Goal: Task Accomplishment & Management: Complete application form

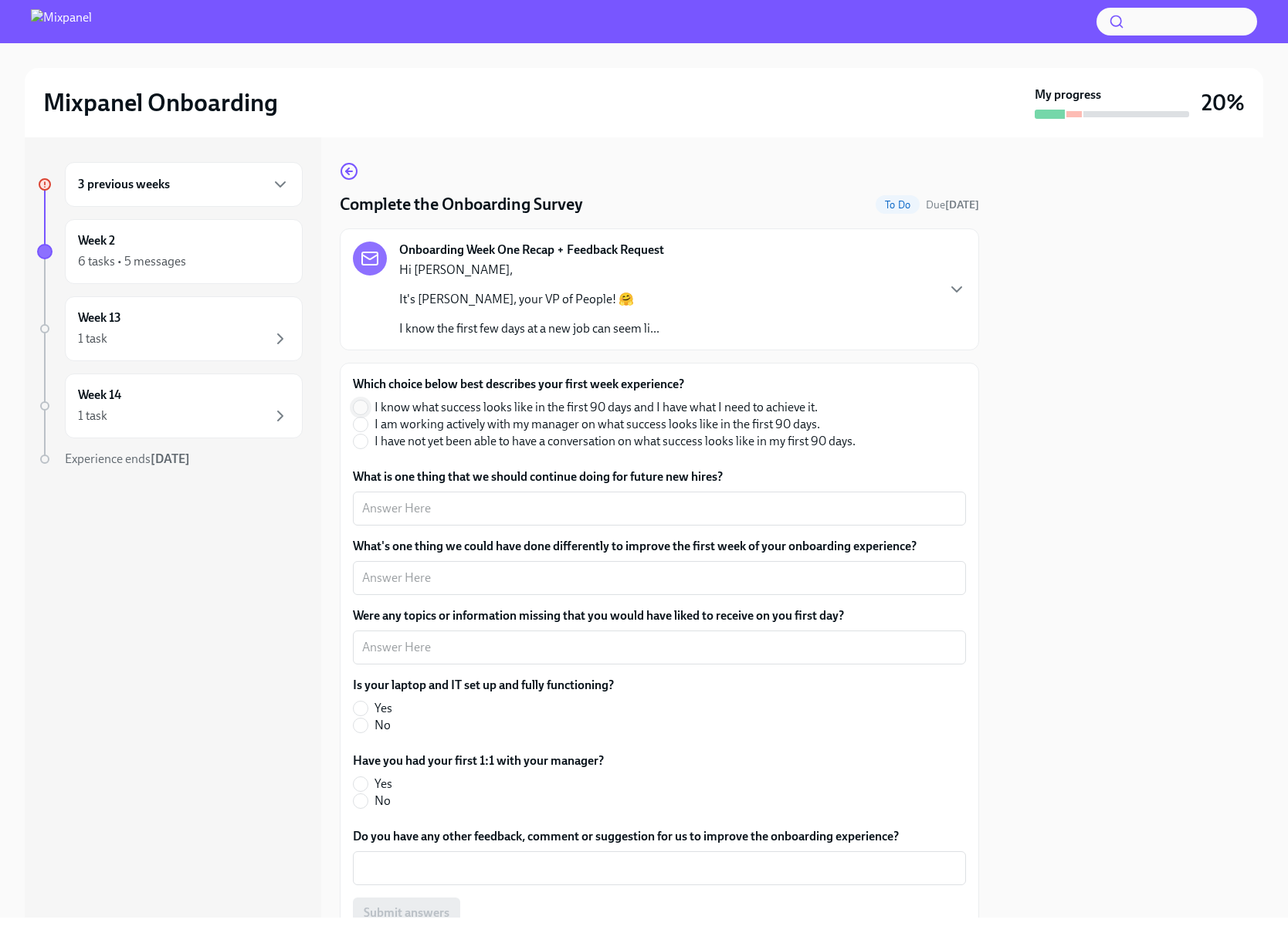
click at [363, 406] on input "I know what success looks like in the first 90 days and I have what I need to a…" at bounding box center [361, 407] width 14 height 14
radio input "true"
click at [441, 579] on textarea "What's one thing we could have done differently to improve the first week of yo…" at bounding box center [659, 578] width 595 height 19
click at [363, 706] on input "Yes" at bounding box center [361, 709] width 14 height 14
radio input "true"
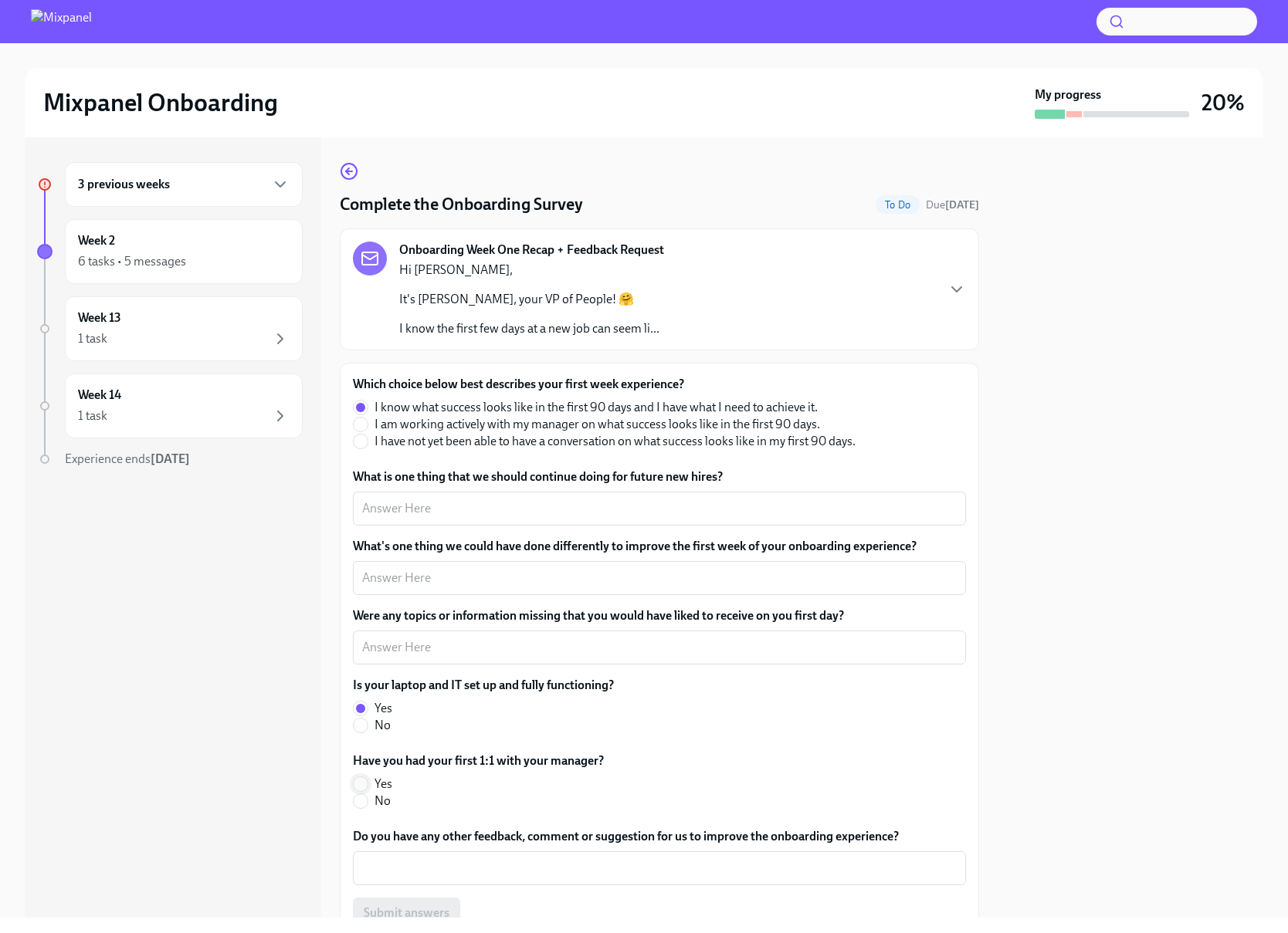
click at [355, 785] on input "Yes" at bounding box center [361, 784] width 14 height 14
radio input "true"
click at [428, 520] on div "x ​" at bounding box center [659, 509] width 613 height 34
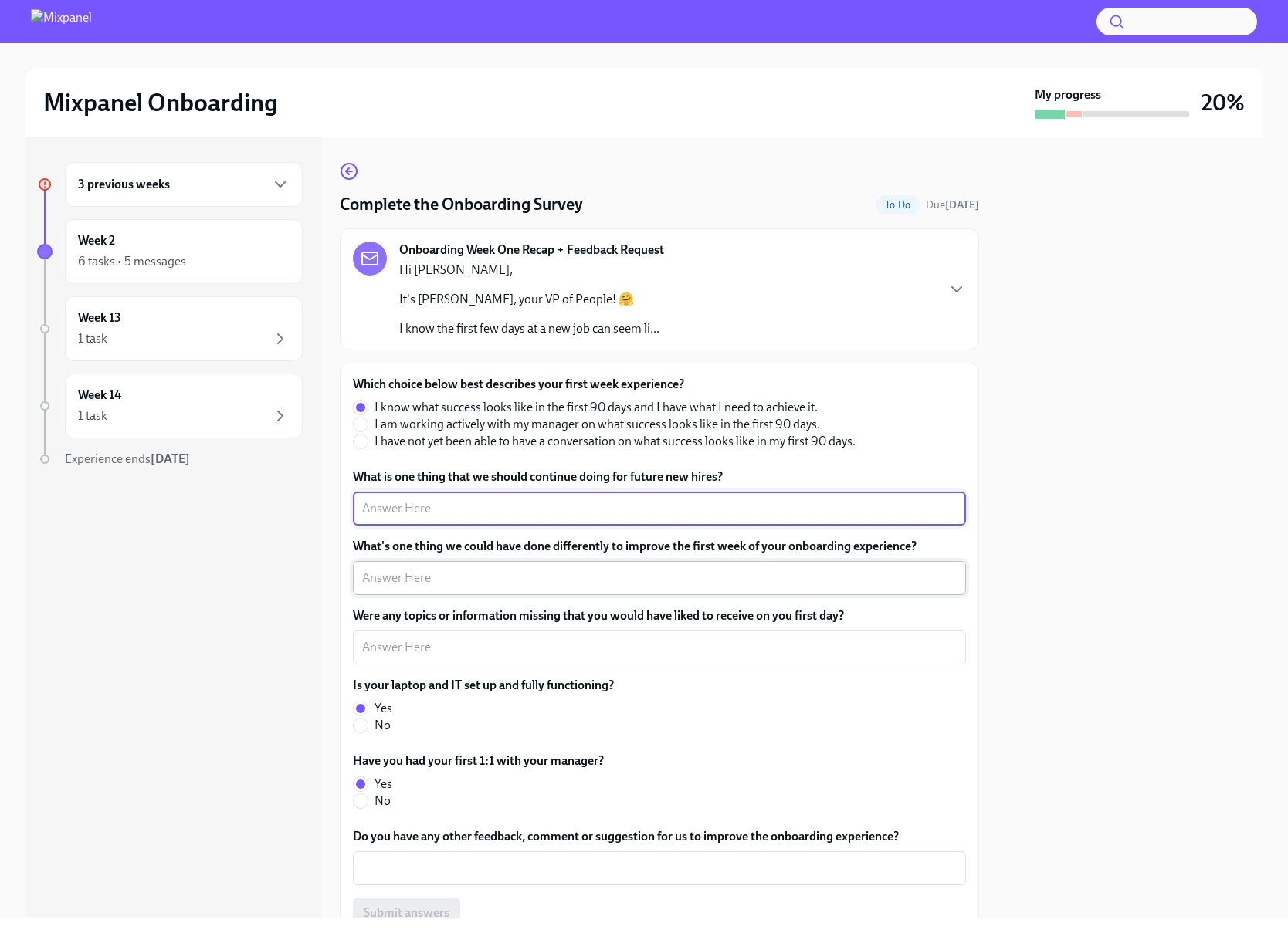
click at [439, 590] on div "x ​" at bounding box center [659, 578] width 613 height 34
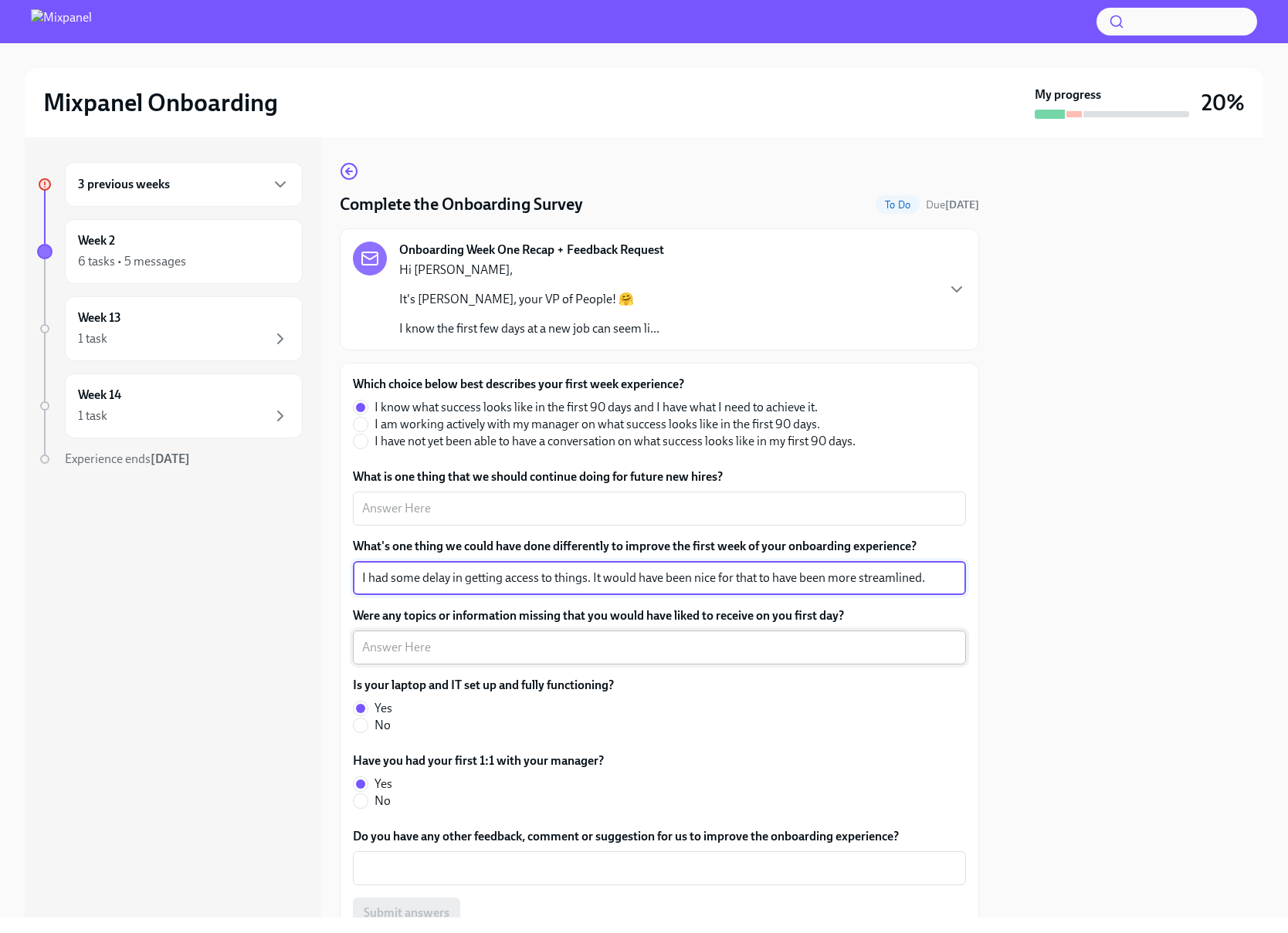
type textarea "I had some delay in getting access to things. It would have been nice for that …"
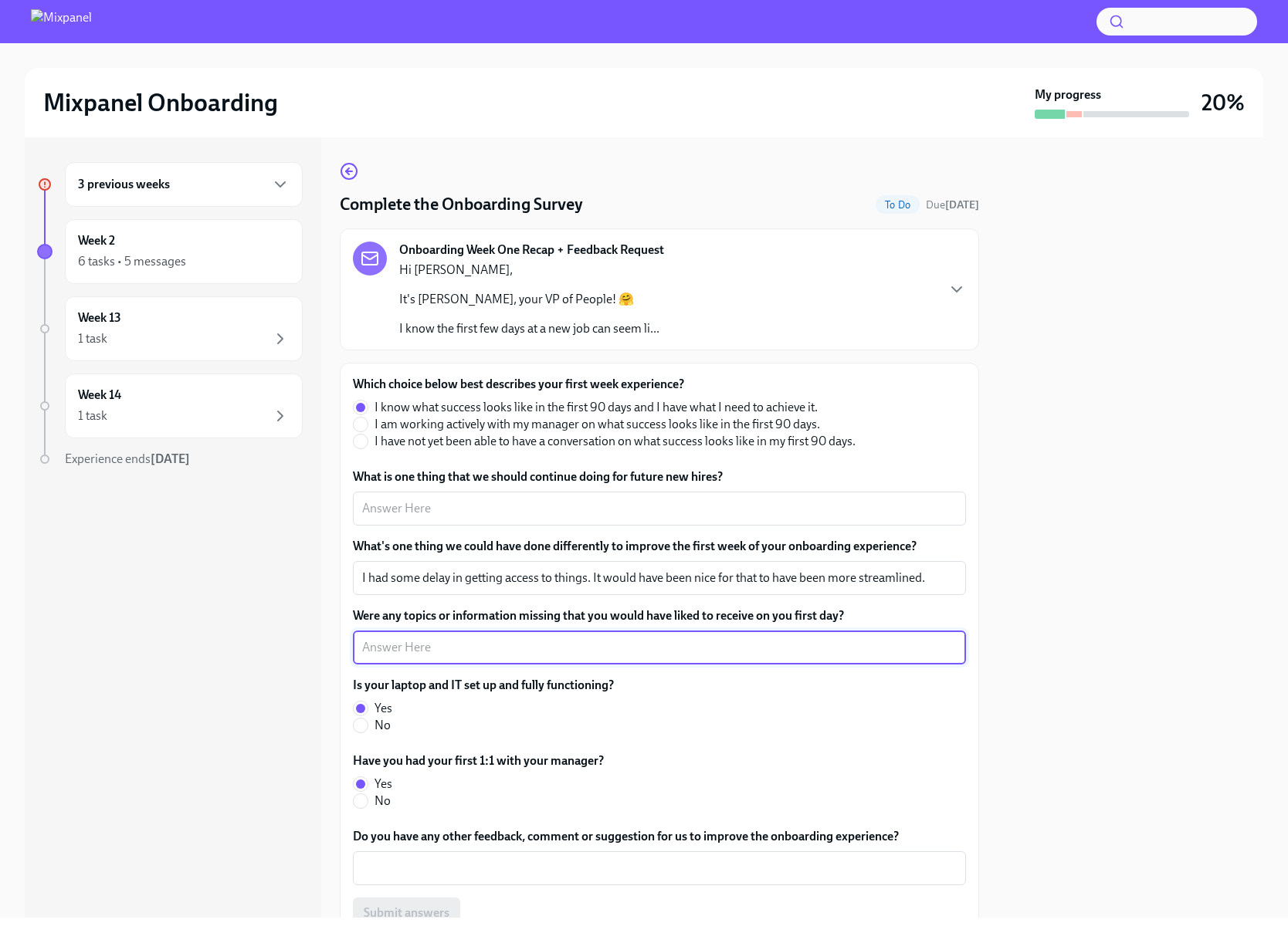
click at [417, 642] on textarea "Were any topics or information missing that you would have liked to receive on …" at bounding box center [659, 648] width 595 height 19
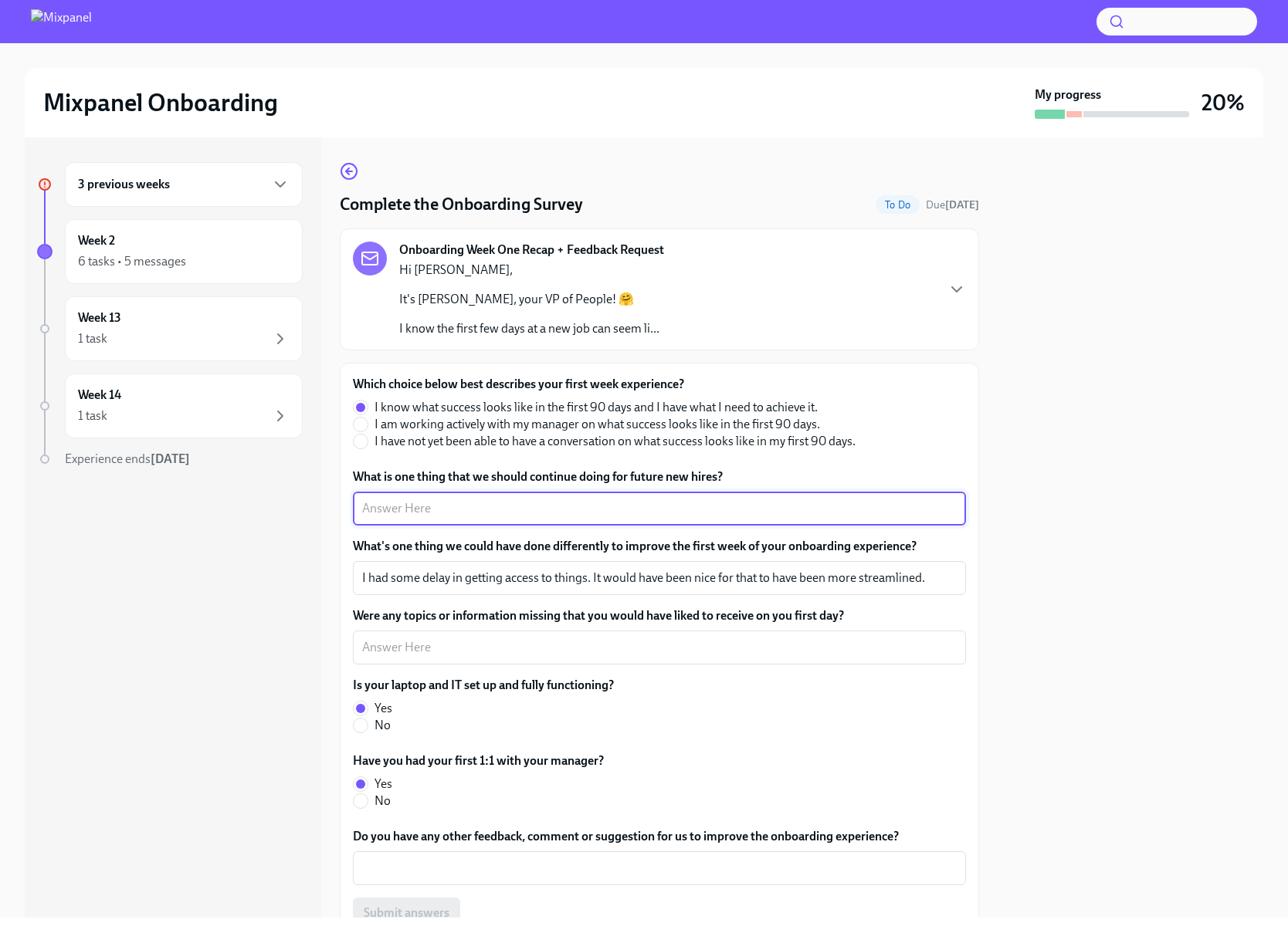
click at [429, 504] on textarea "What is one thing that we should continue doing for future new hires?" at bounding box center [659, 509] width 595 height 19
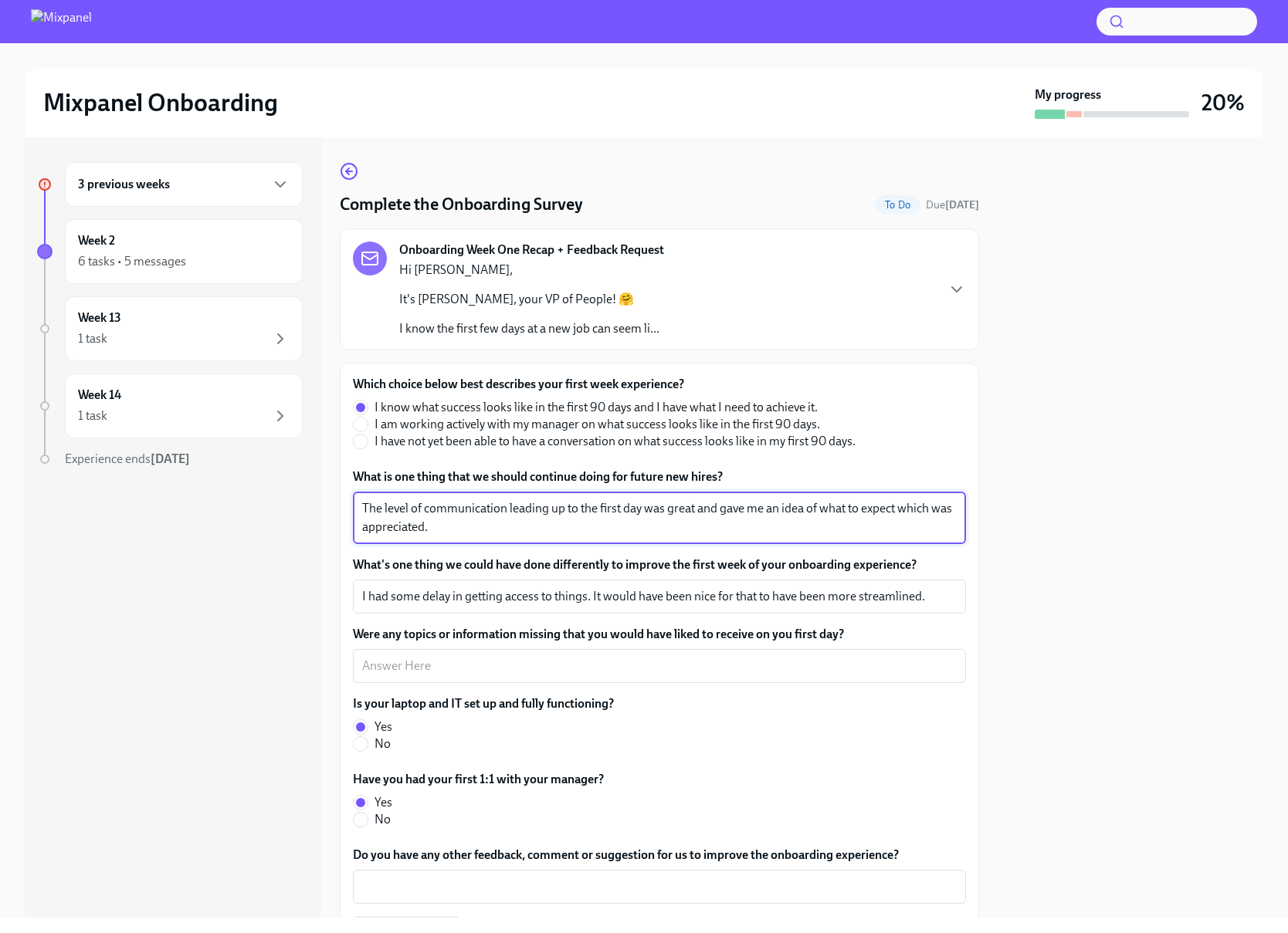
type textarea "The level of communication leading up to the first day was great and gave me an…"
click at [515, 537] on div "The level of communication leading up to the first day was great and gave me an…" at bounding box center [659, 517] width 613 height 52
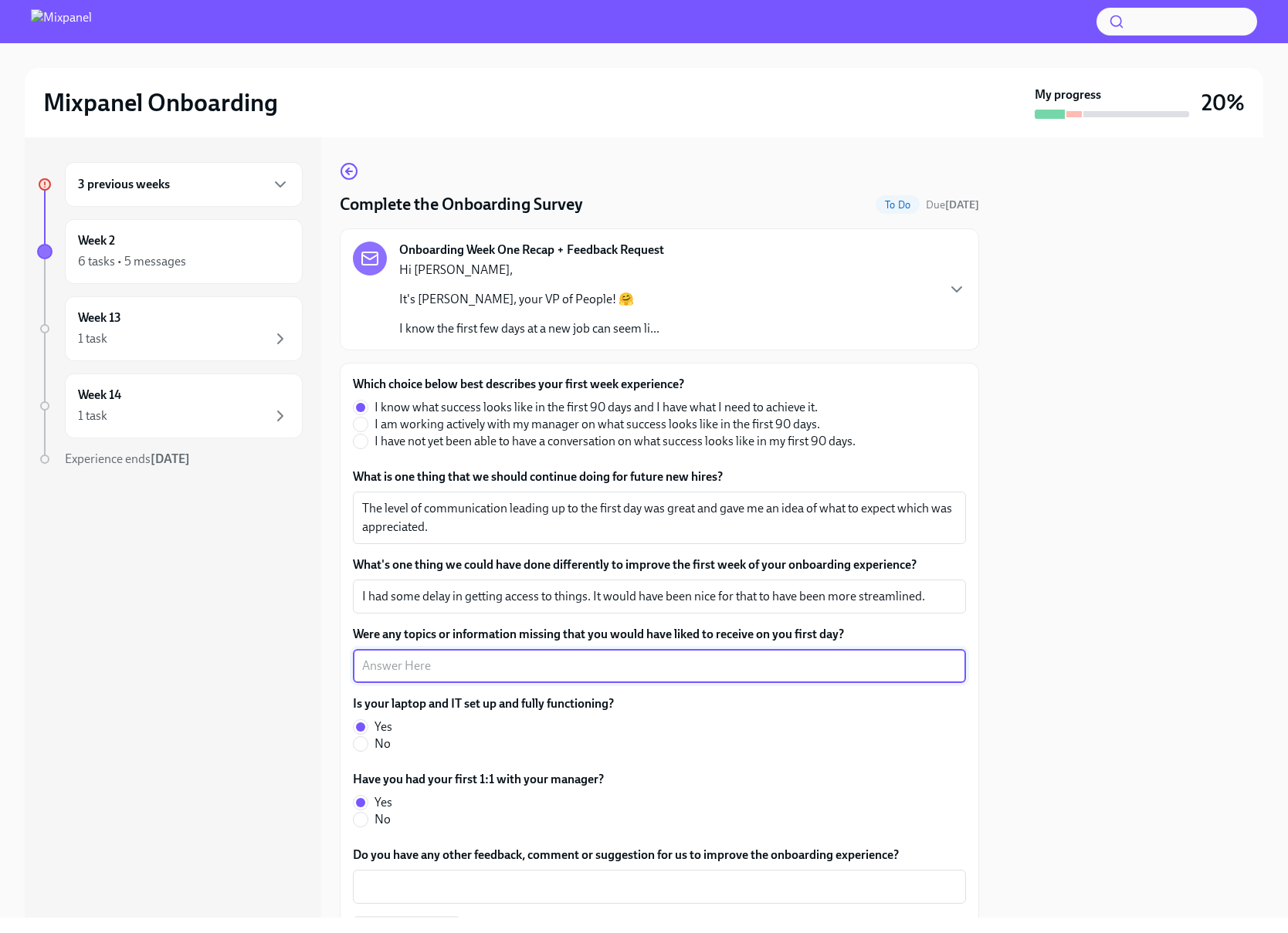
click at [471, 670] on textarea "Were any topics or information missing that you would have liked to receive on …" at bounding box center [659, 666] width 595 height 19
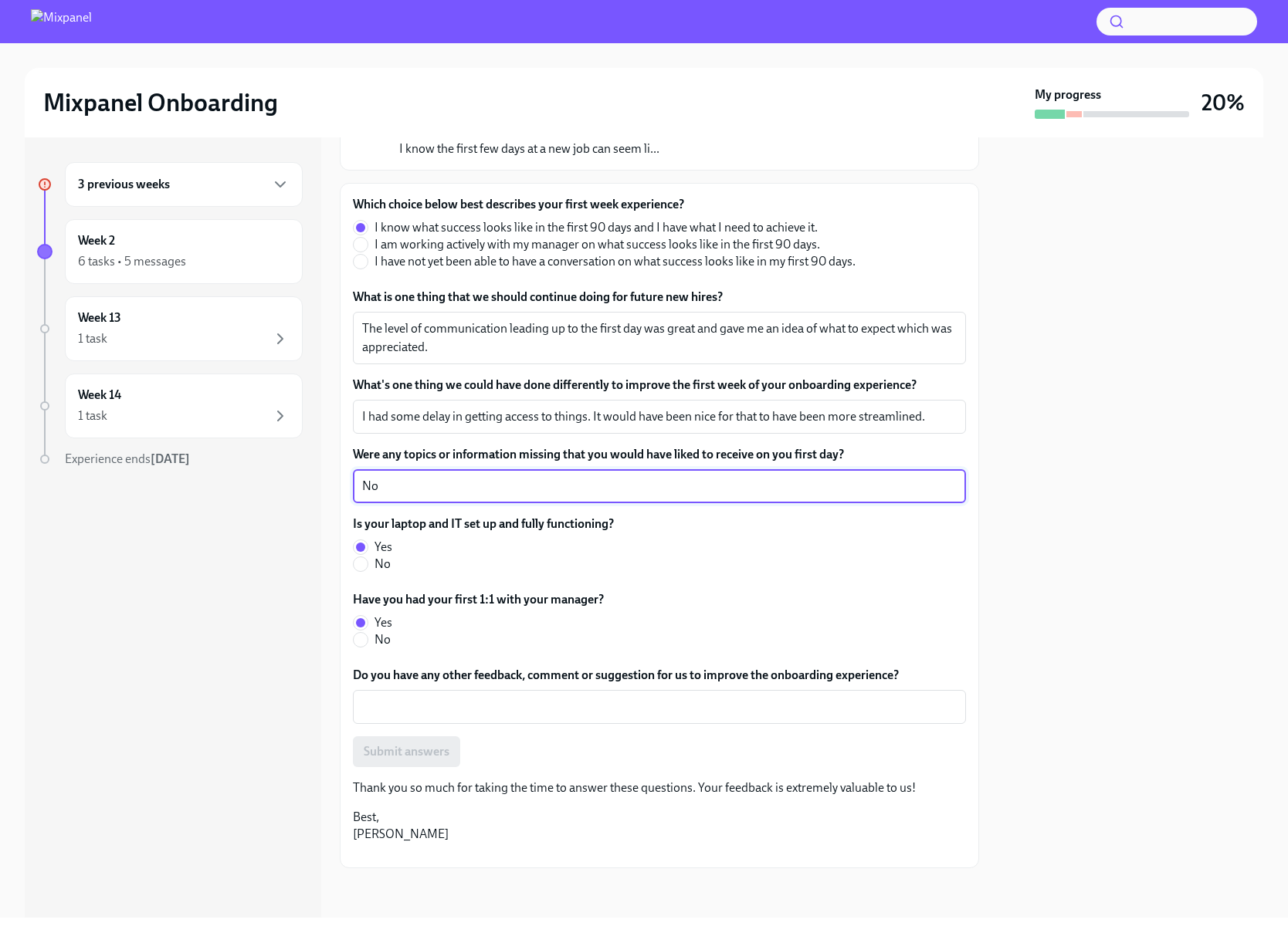
scroll to position [298, 0]
type textarea "No"
click at [488, 698] on textarea "Do you have any other feedback, comment or suggestion for us to improve the onb…" at bounding box center [659, 707] width 595 height 19
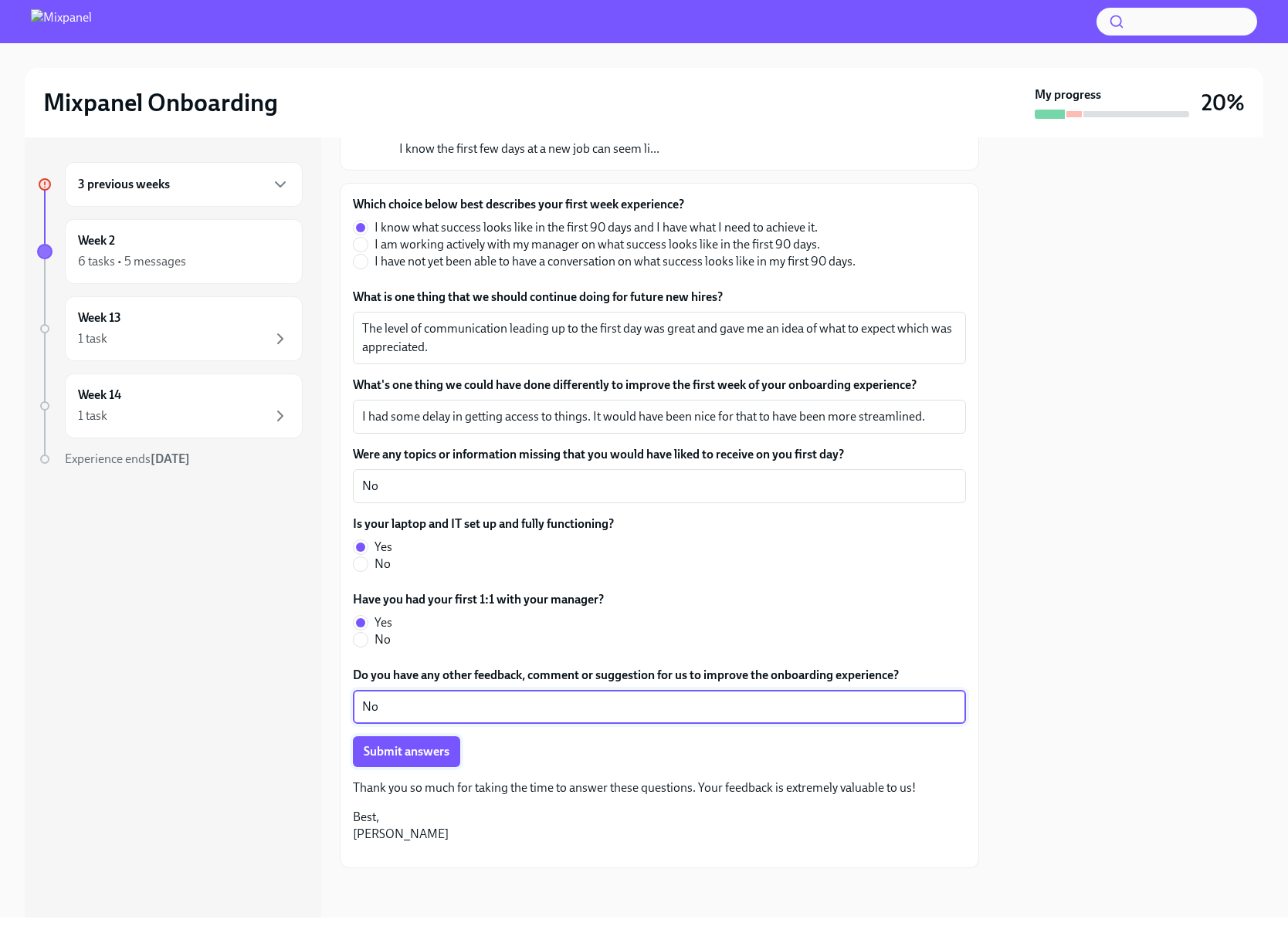
type textarea "No"
click at [419, 744] on span "Submit answers" at bounding box center [407, 752] width 86 height 16
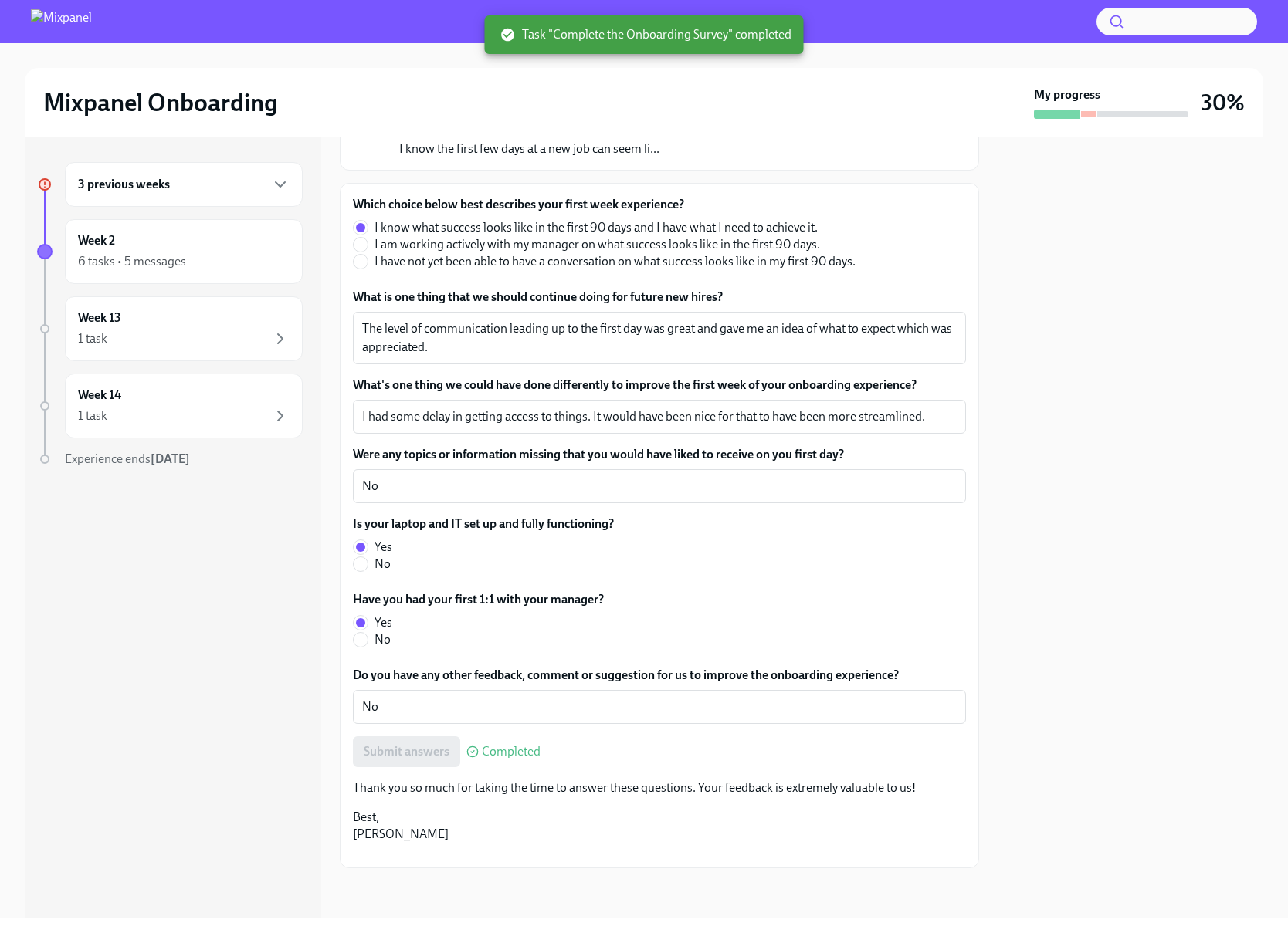
scroll to position [0, 0]
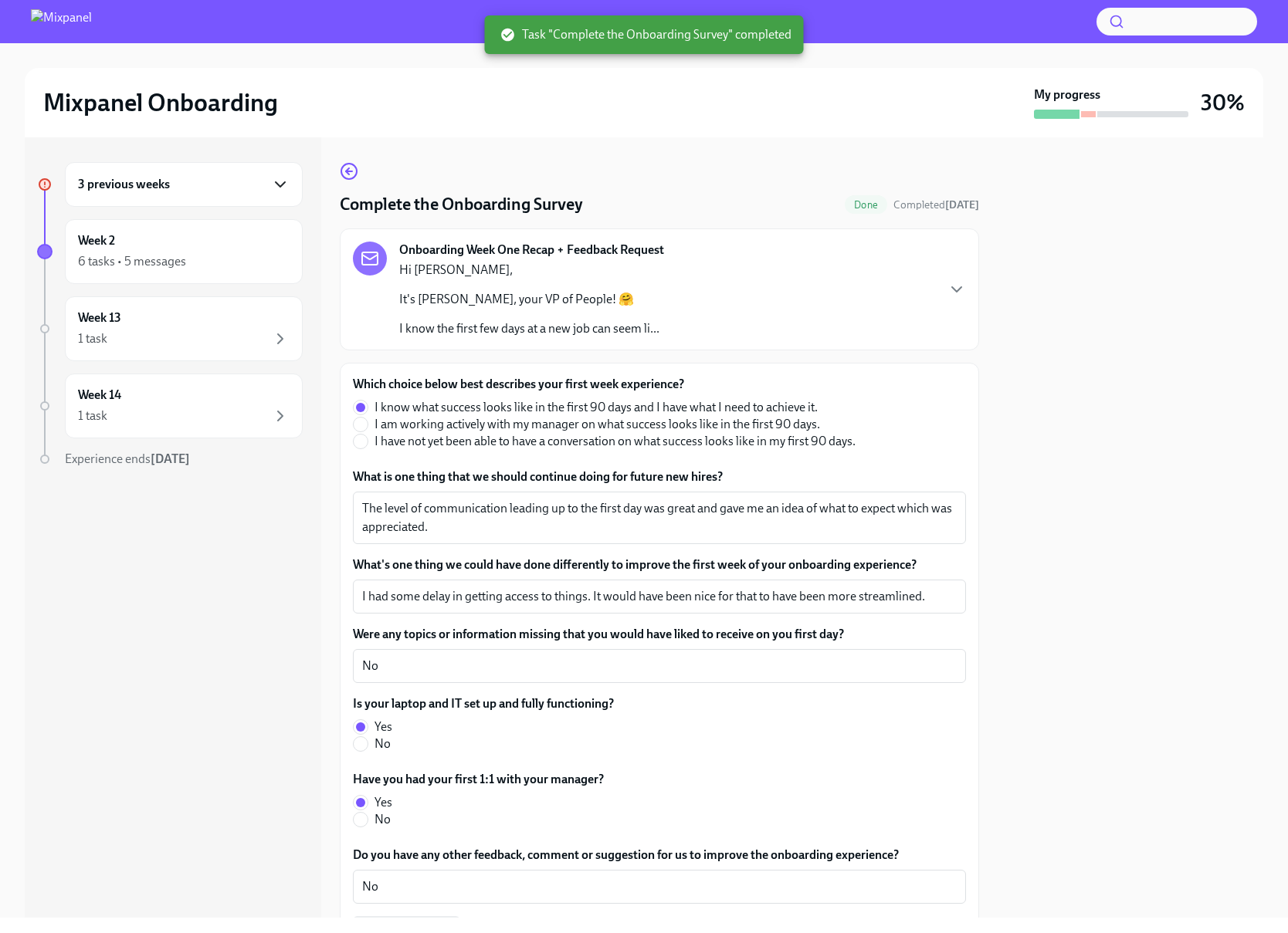
click at [284, 180] on icon "button" at bounding box center [281, 185] width 19 height 19
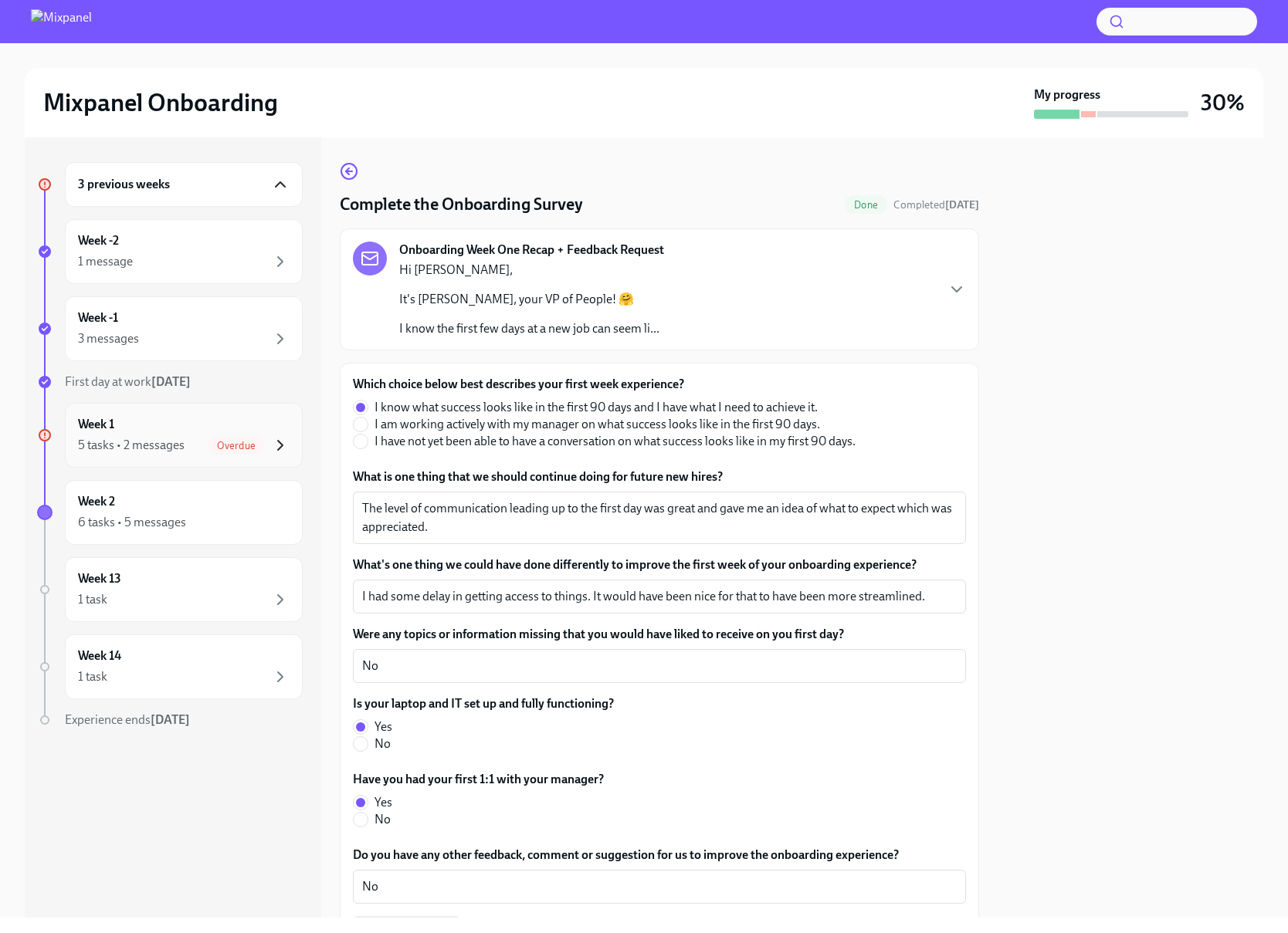
click at [273, 452] on icon "button" at bounding box center [281, 445] width 19 height 19
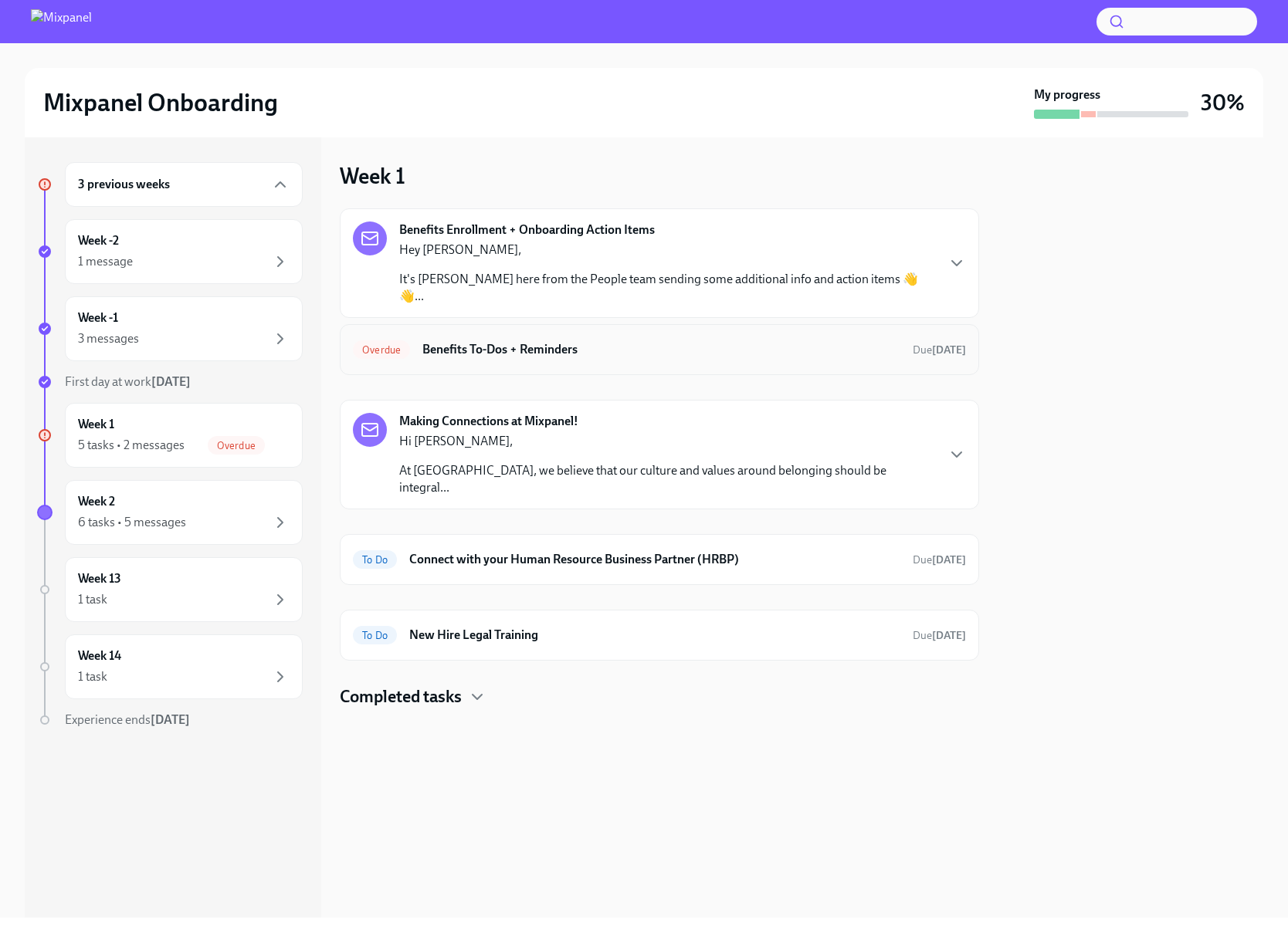
click at [656, 341] on h6 "Benefits To-Dos + Reminders" at bounding box center [661, 350] width 478 height 17
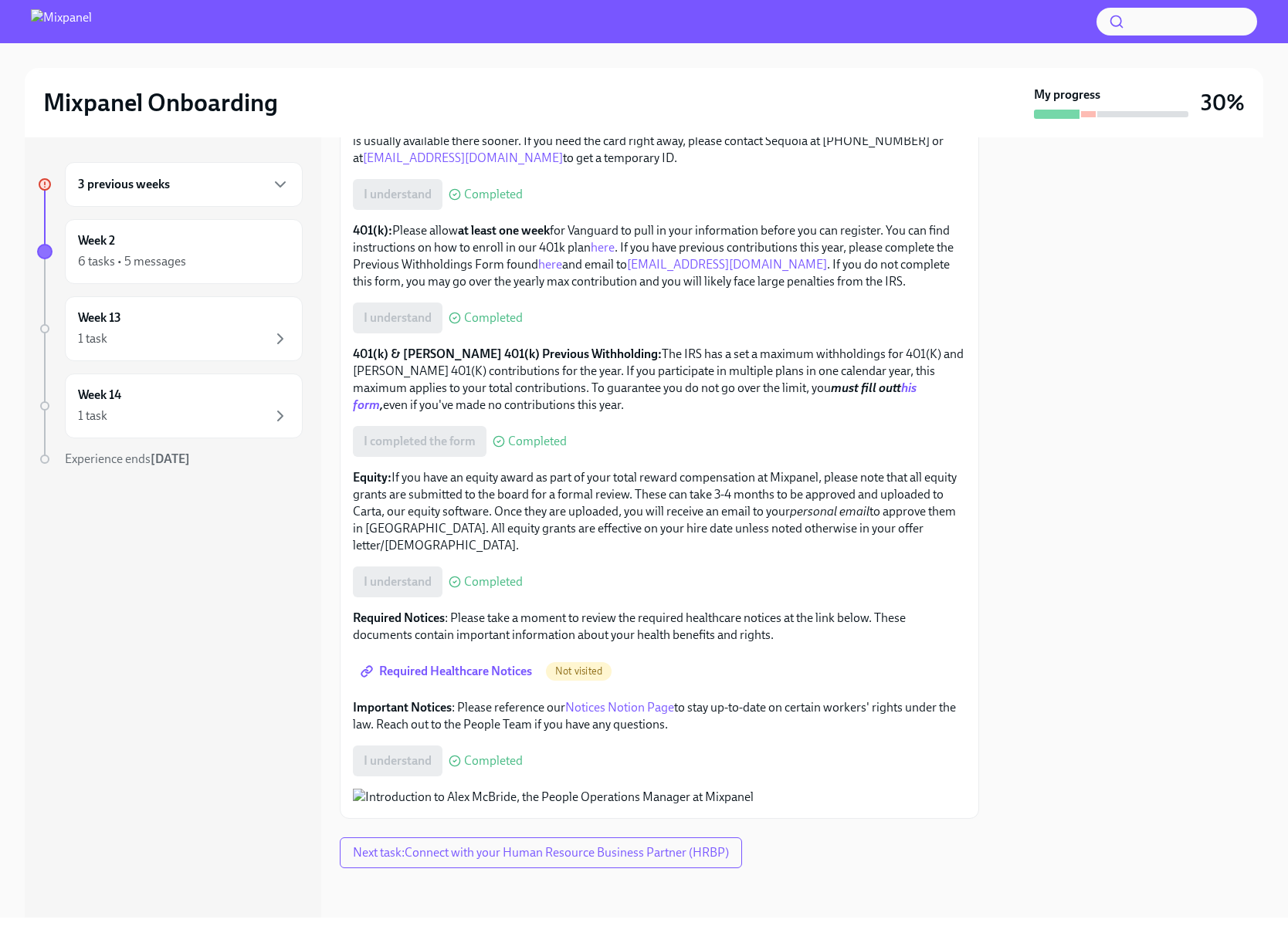
scroll to position [862, 0]
click at [565, 863] on button "Next task : Connect with your Human Resource Business Partner (HRBP)" at bounding box center [541, 853] width 402 height 31
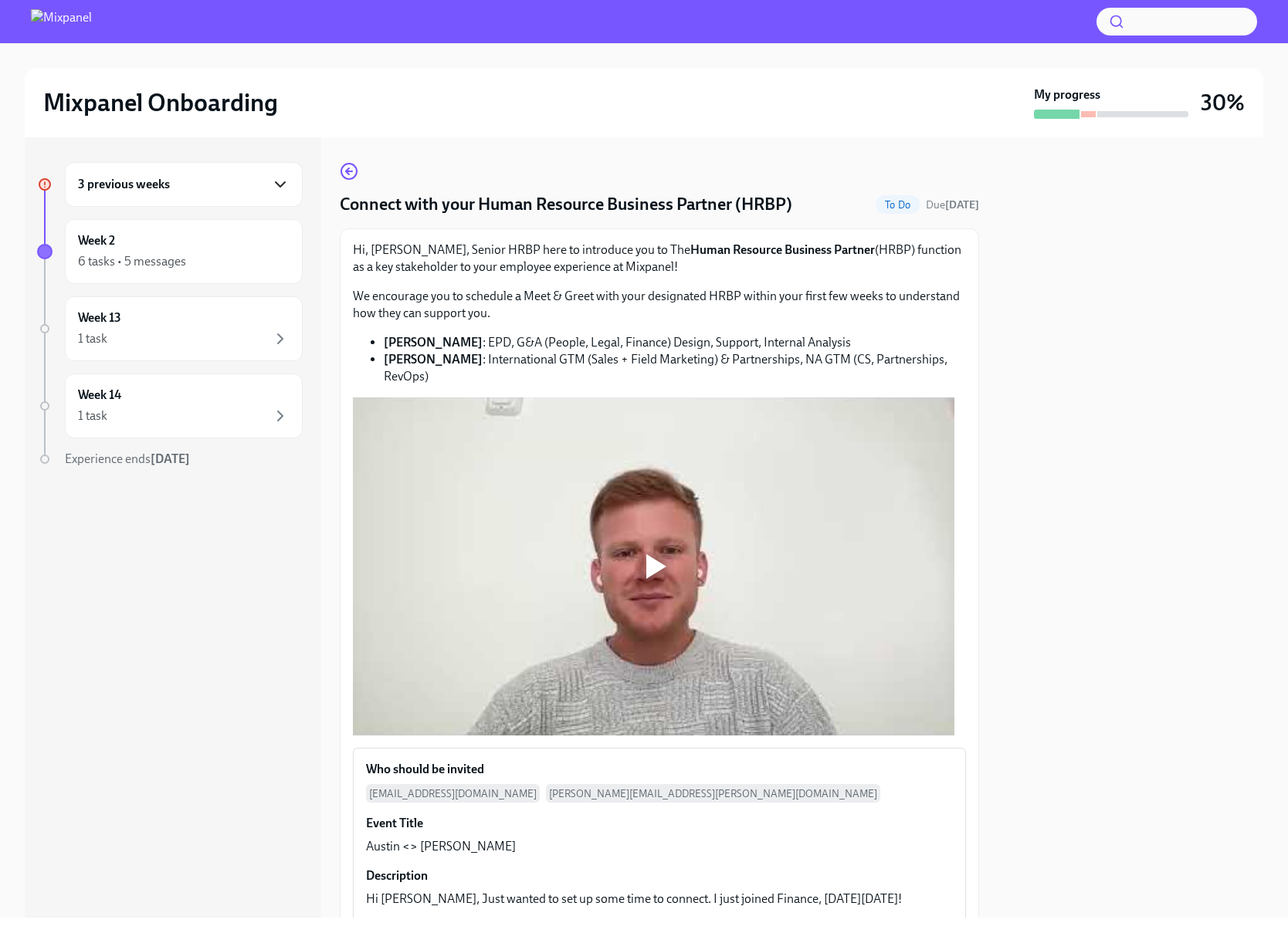
click at [277, 183] on icon "button" at bounding box center [281, 185] width 9 height 5
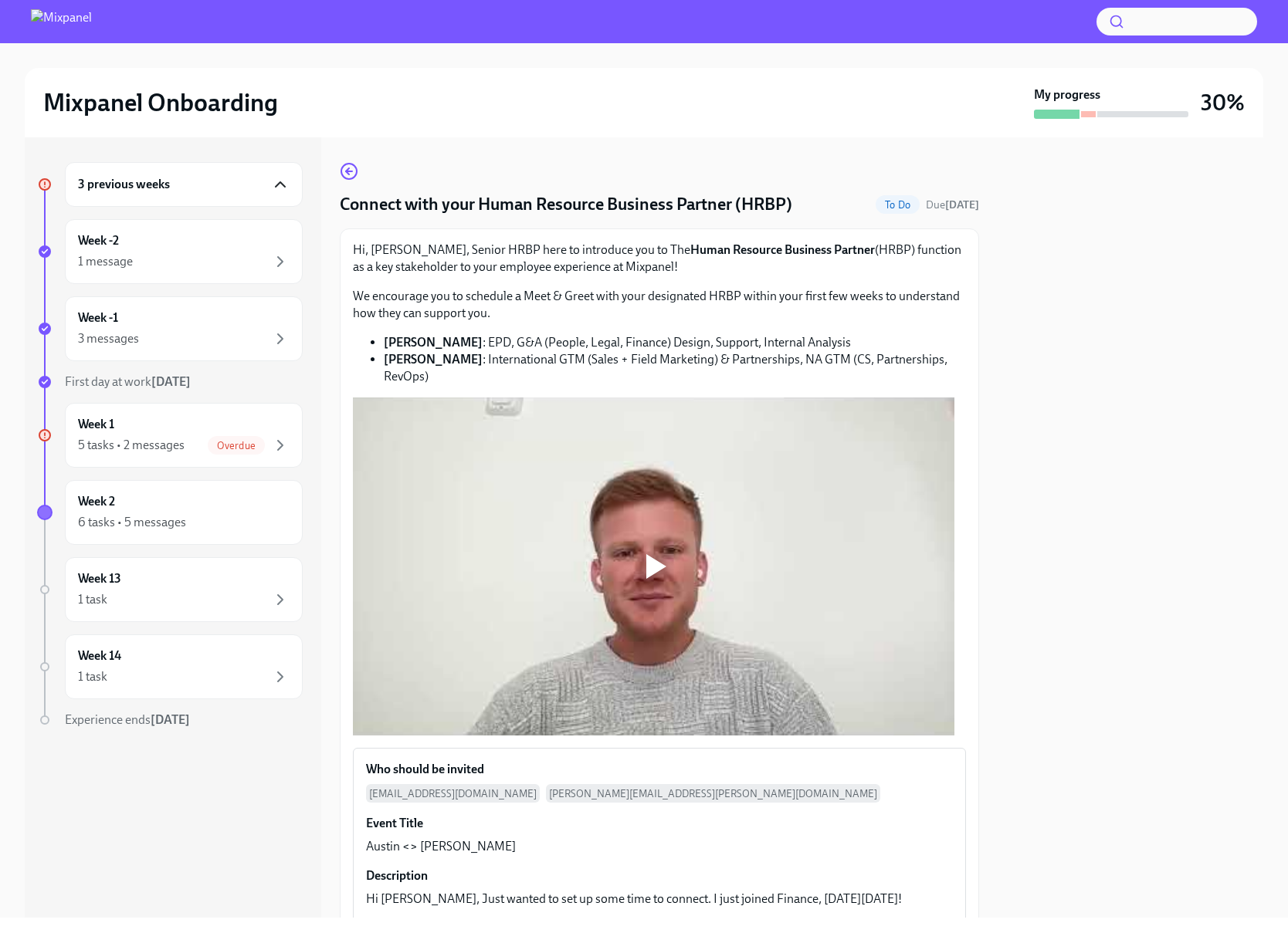
click at [277, 183] on icon "button" at bounding box center [281, 185] width 19 height 19
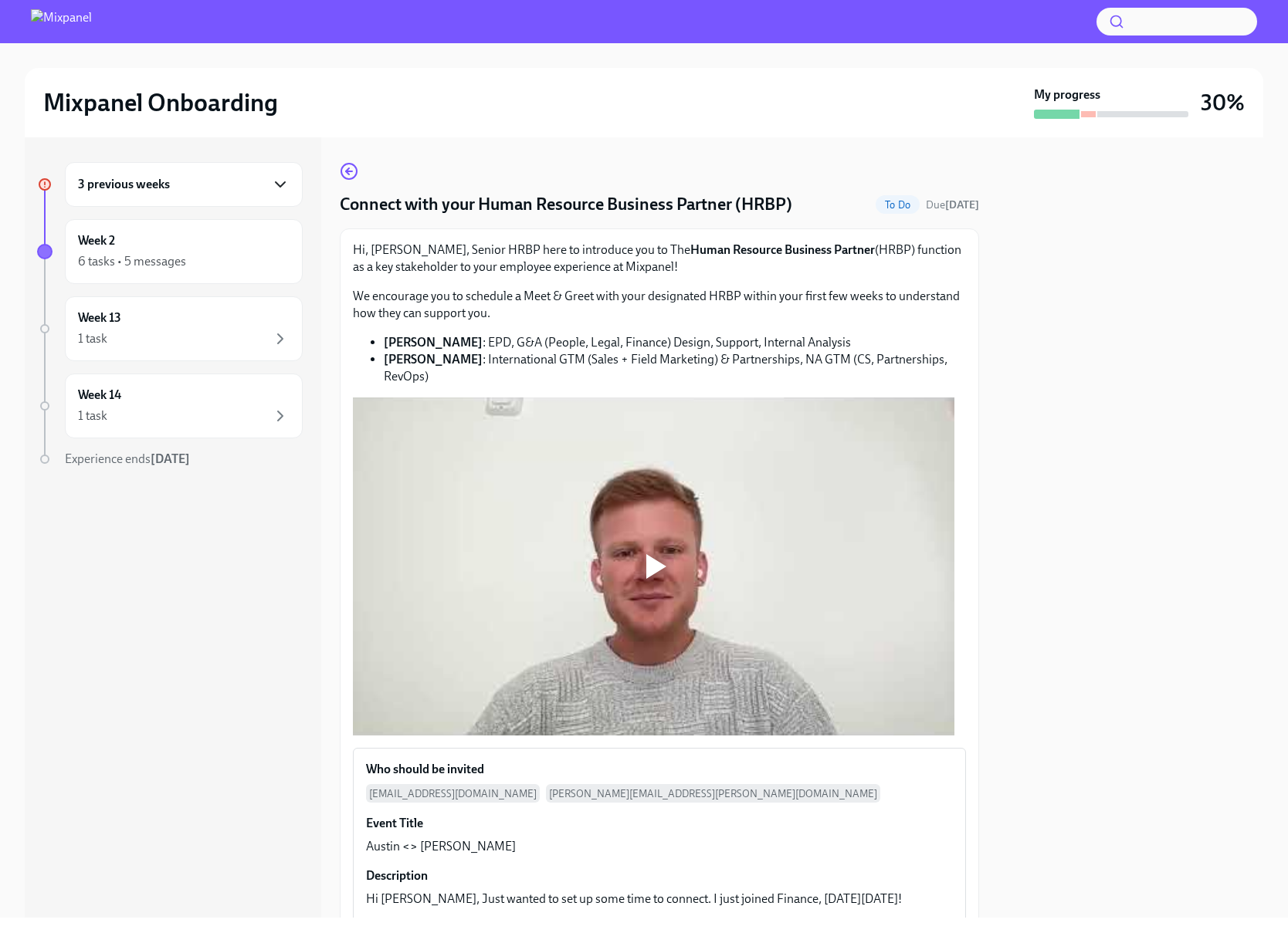
scroll to position [398, 0]
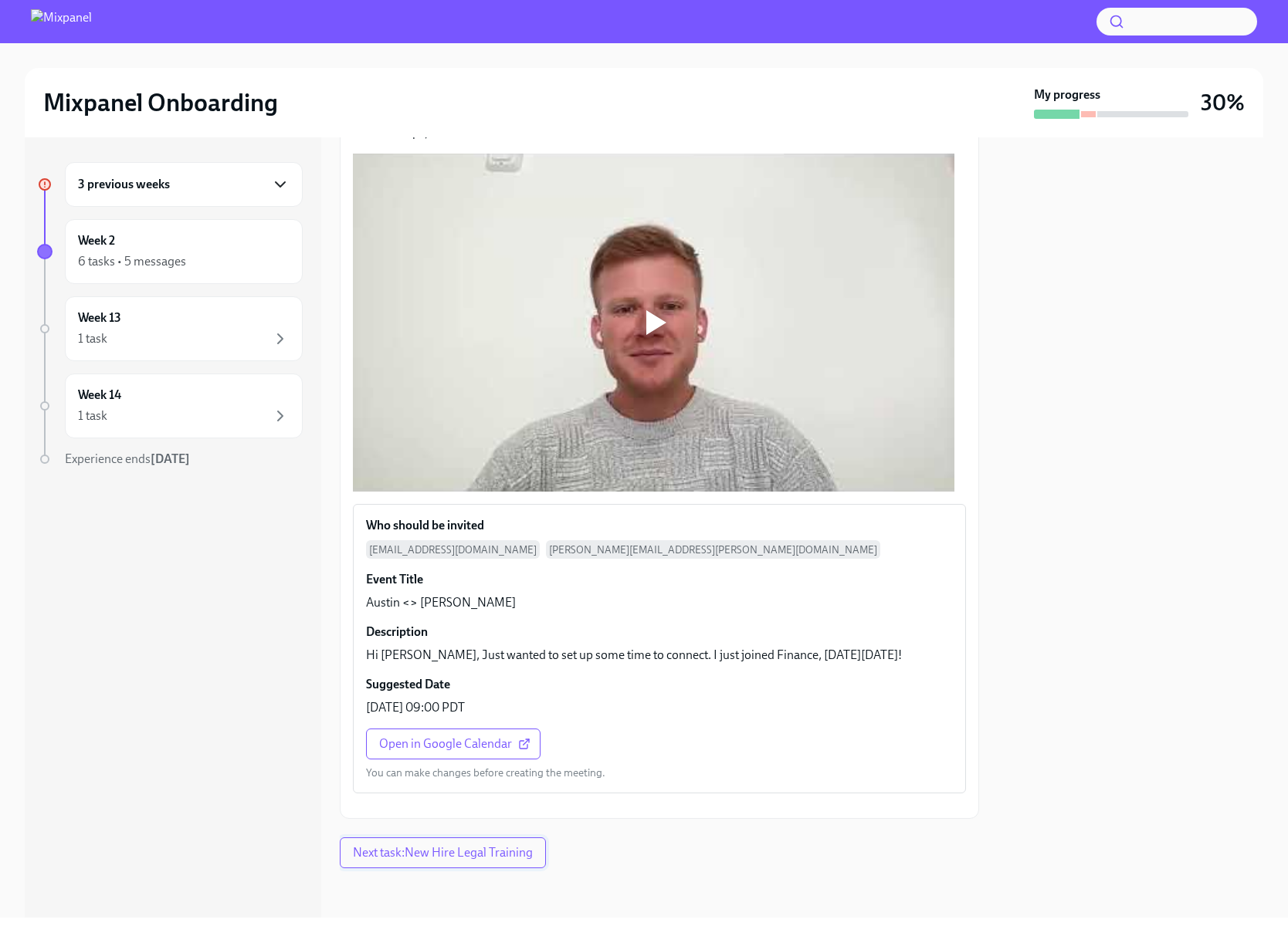
click at [489, 857] on span "Next task : New Hire Legal Training" at bounding box center [443, 853] width 180 height 16
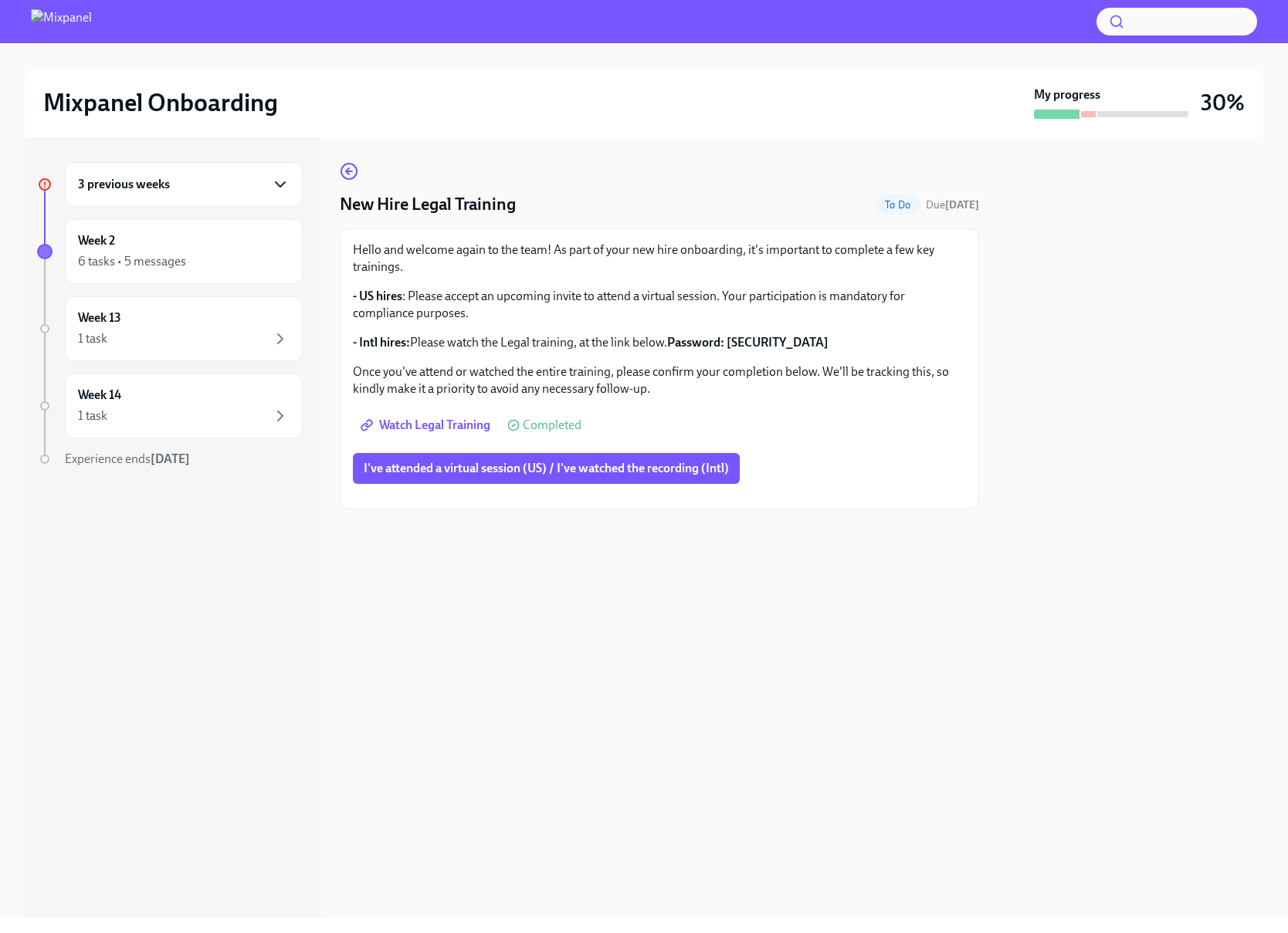
click at [443, 428] on span "Watch Legal Training" at bounding box center [427, 425] width 127 height 16
click at [276, 243] on div "Week 2 6 tasks • 5 messages" at bounding box center [184, 252] width 212 height 39
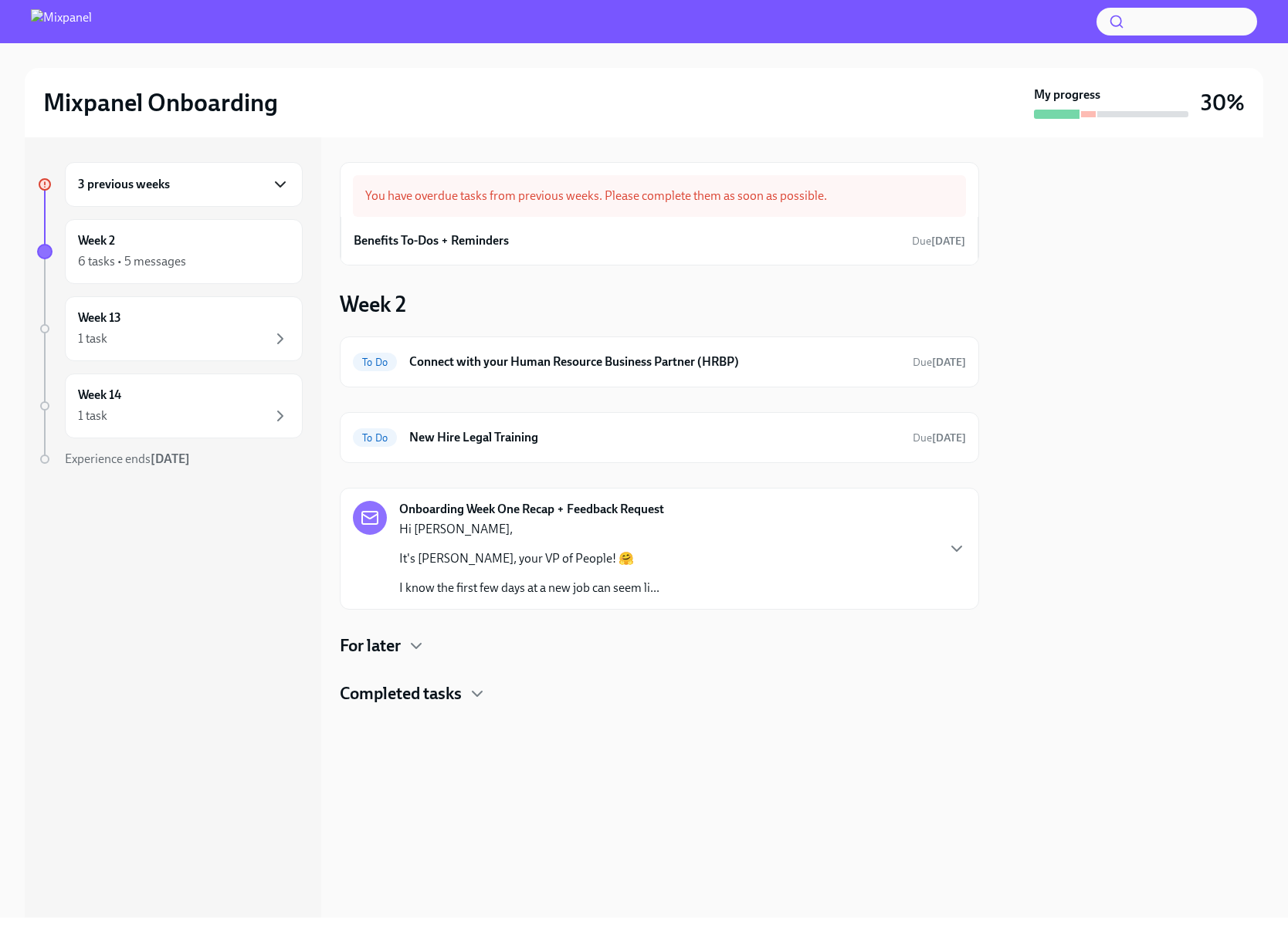
click at [280, 184] on icon "button" at bounding box center [281, 185] width 19 height 19
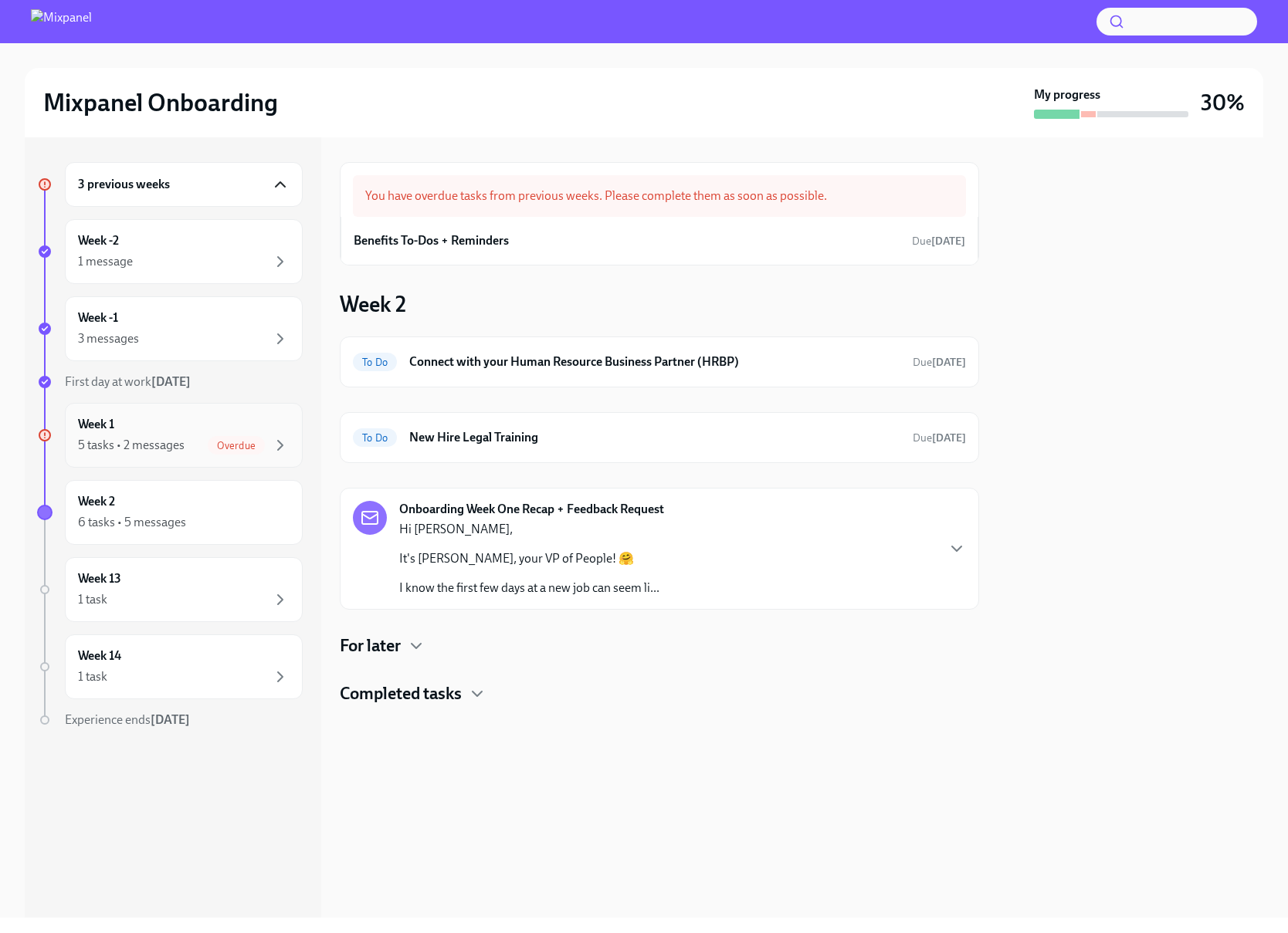
click at [184, 433] on div "Week 1 5 tasks • 2 messages Overdue" at bounding box center [184, 435] width 212 height 39
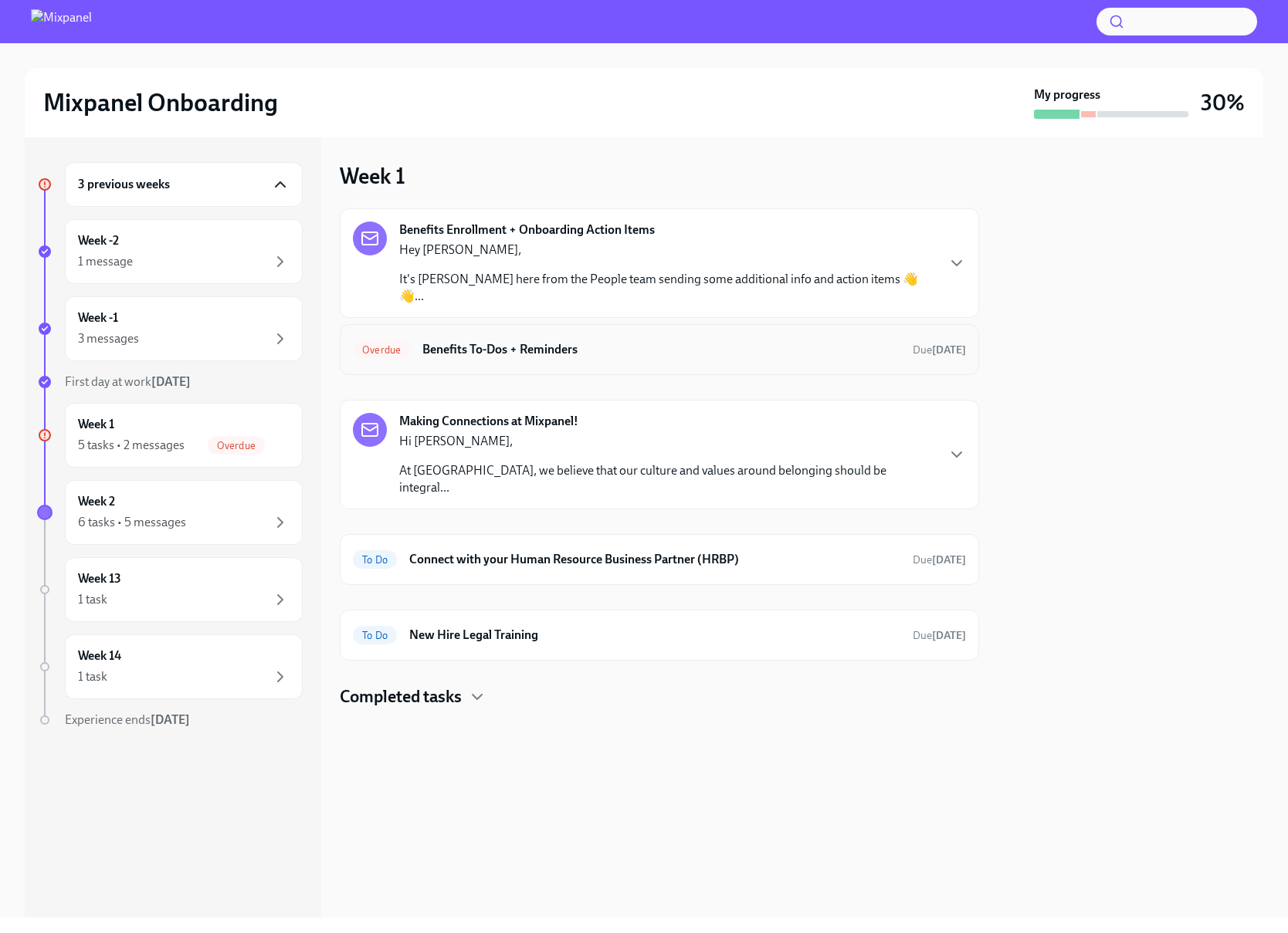
click at [448, 341] on h6 "Benefits To-Dos + Reminders" at bounding box center [661, 350] width 478 height 17
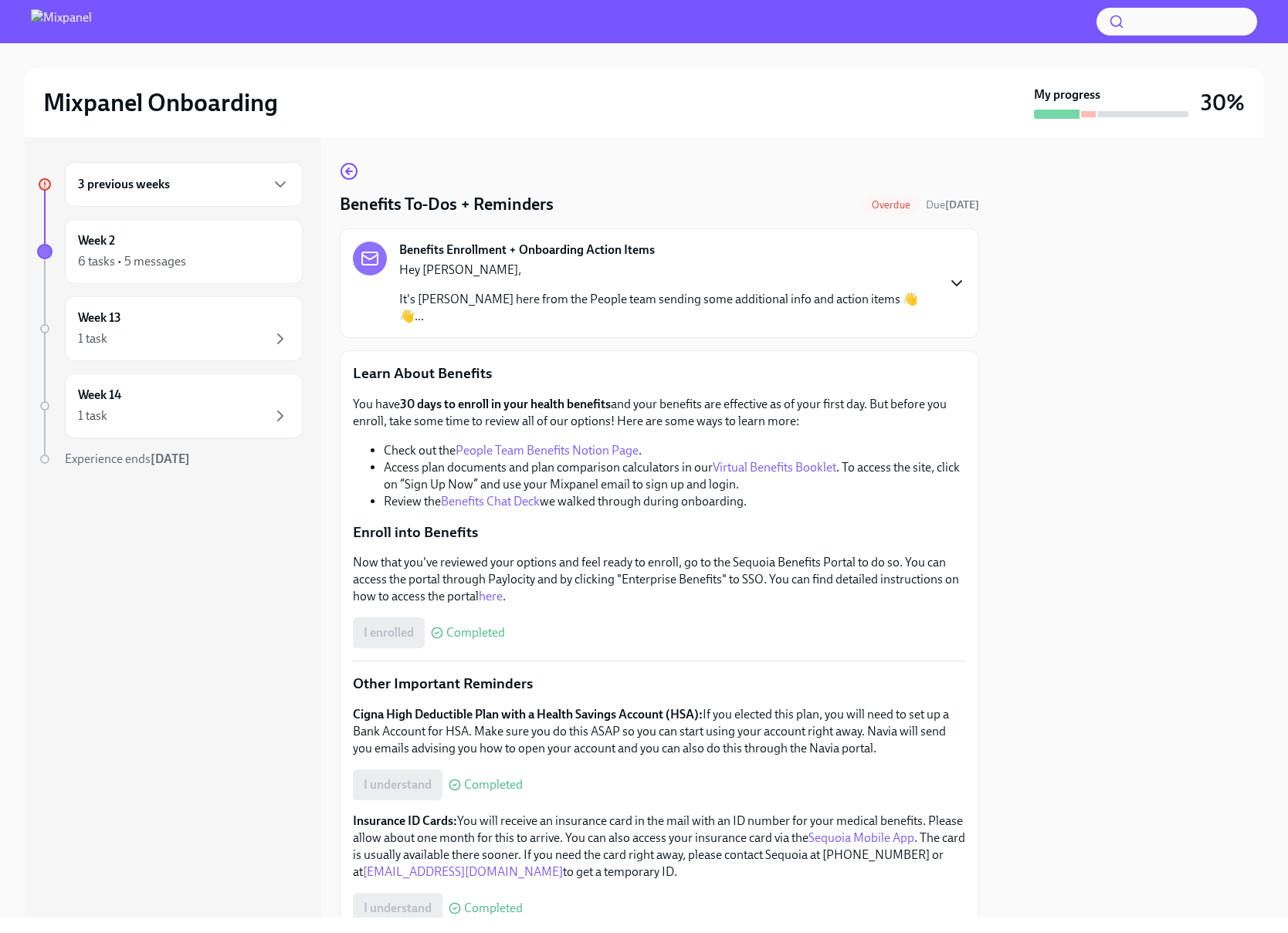
click at [947, 274] on icon "button" at bounding box center [957, 283] width 19 height 19
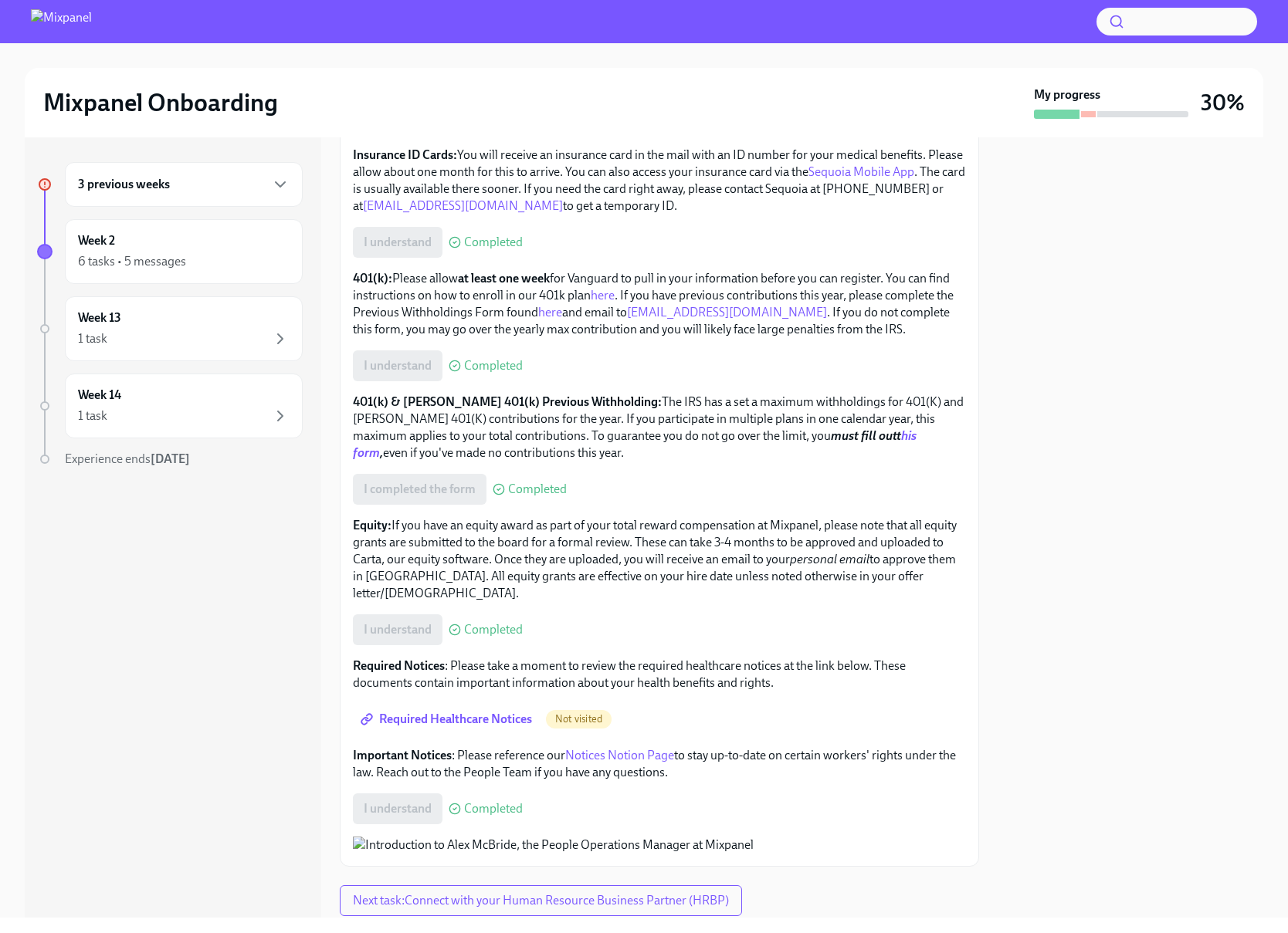
scroll to position [825, 0]
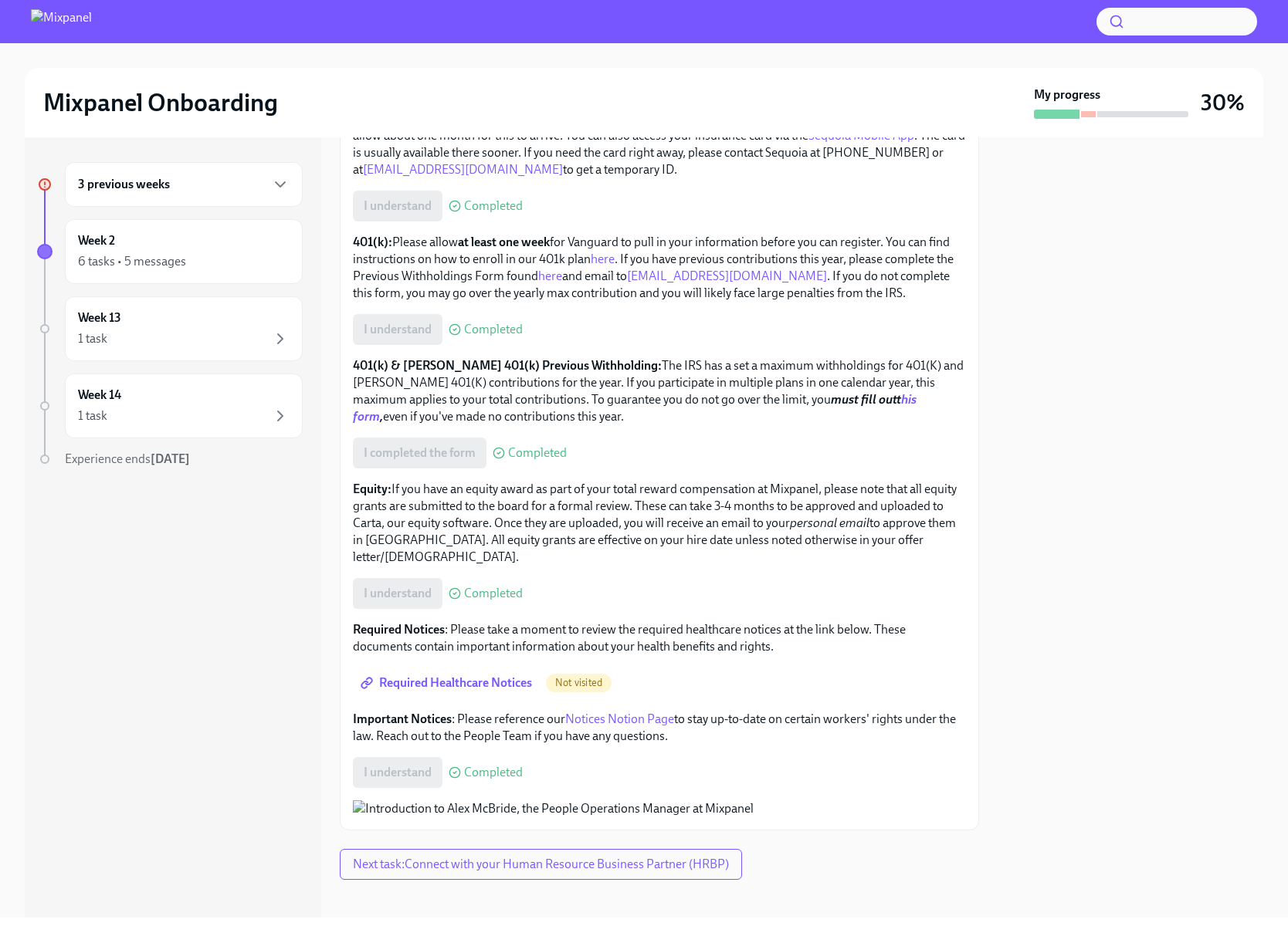
click at [476, 691] on span "Required Healthcare Notices" at bounding box center [448, 683] width 168 height 16
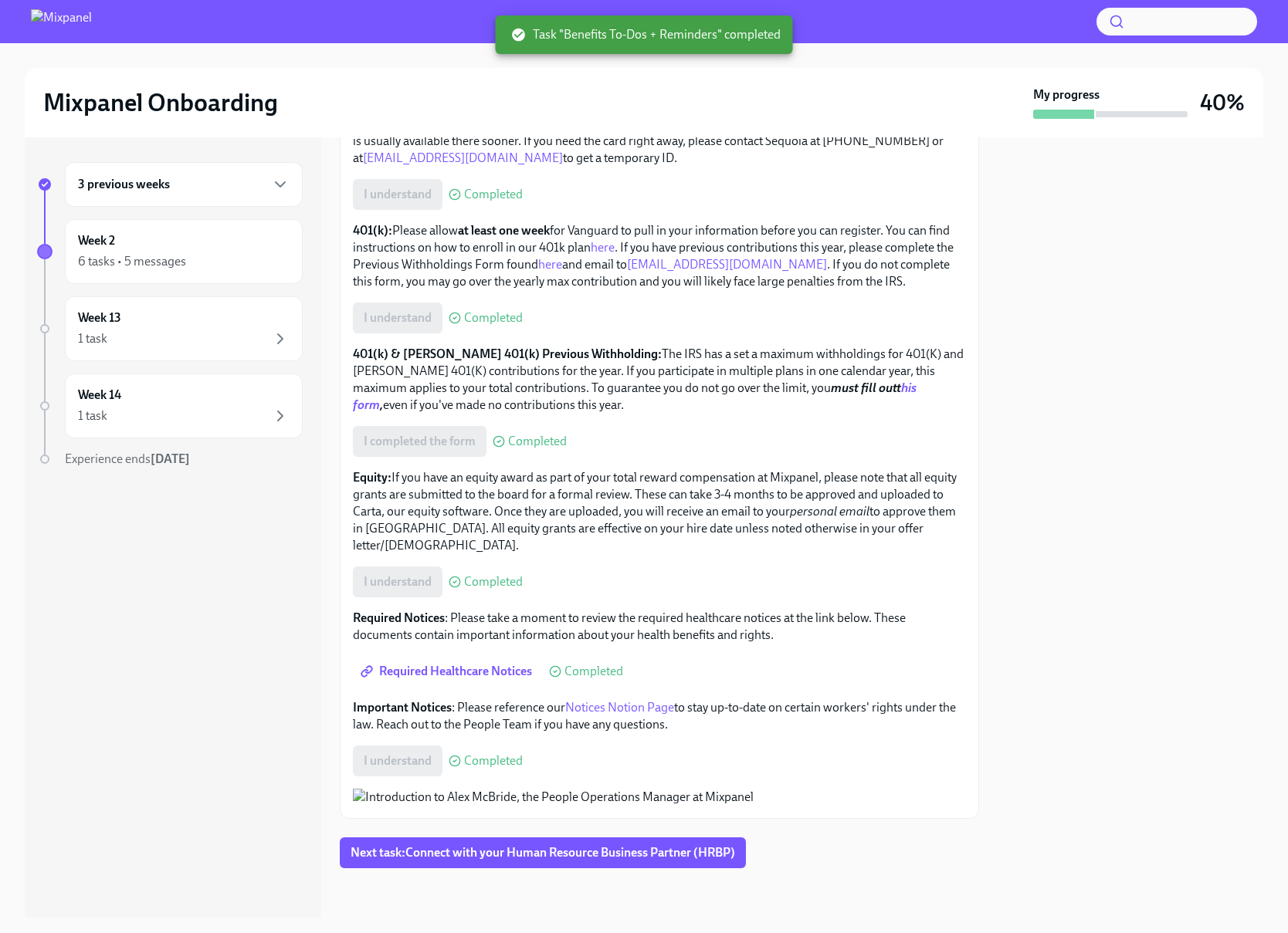
scroll to position [862, 0]
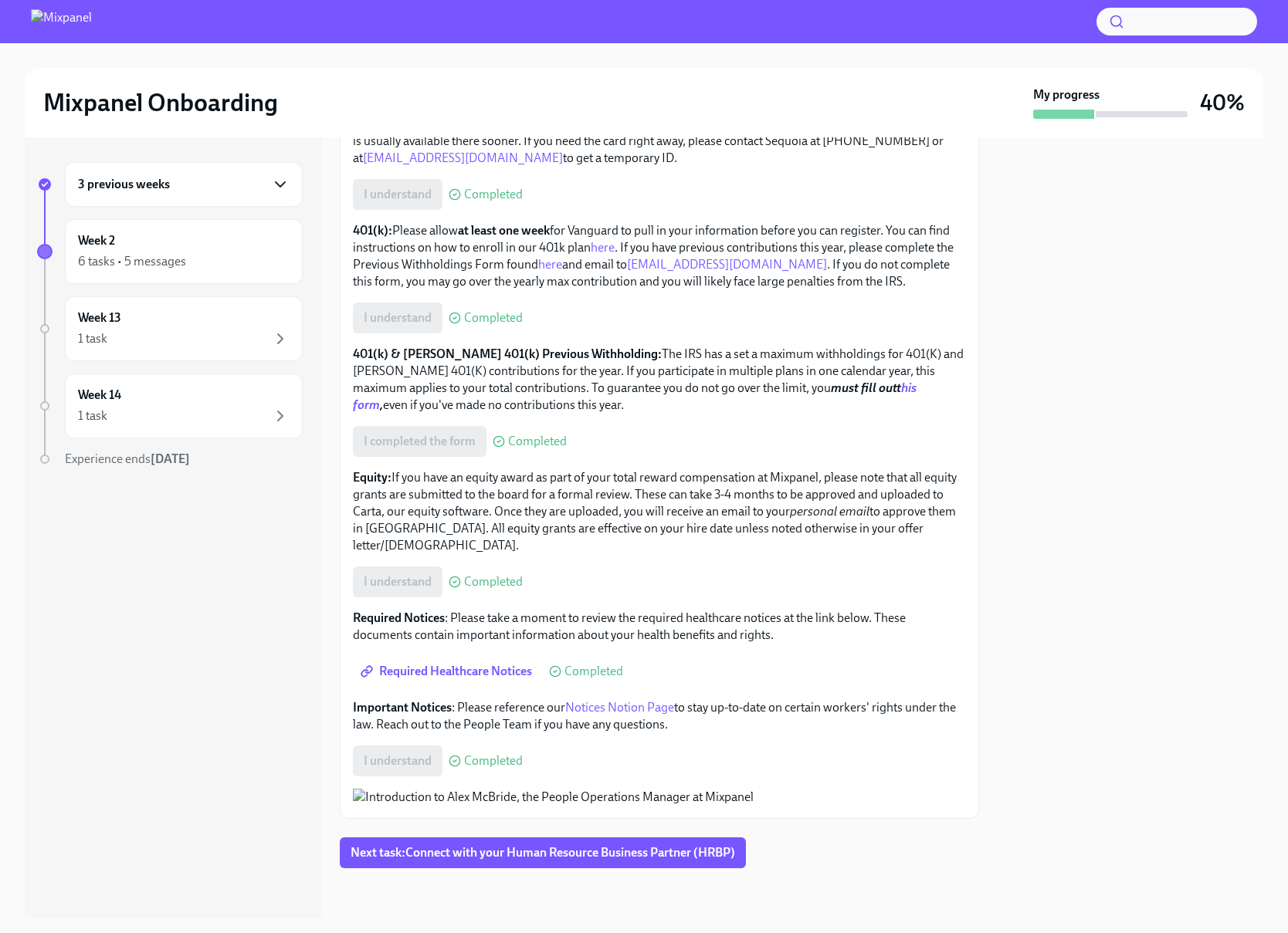
click at [271, 181] on icon "button" at bounding box center [281, 185] width 19 height 19
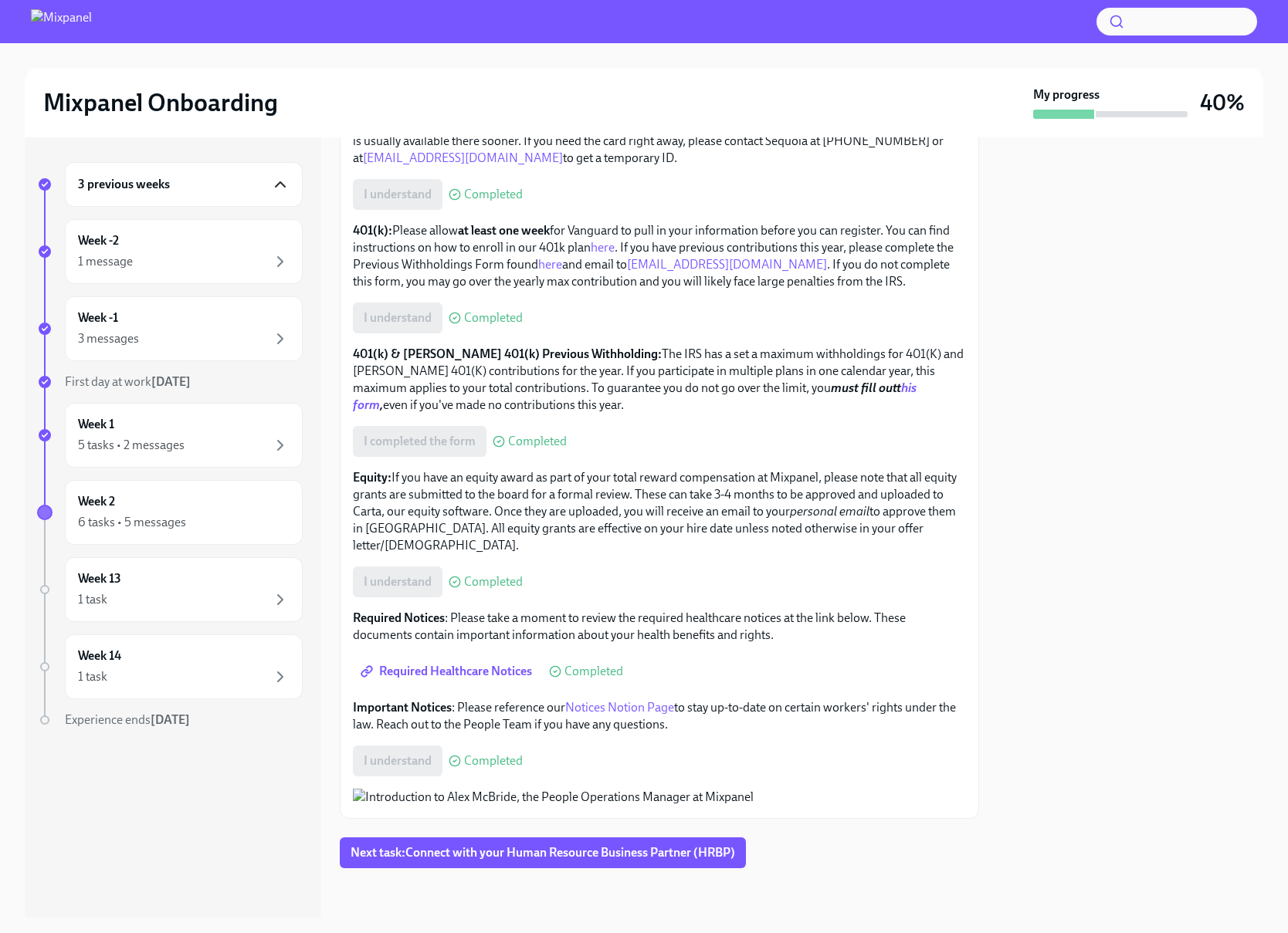
click at [271, 181] on icon "button" at bounding box center [281, 185] width 19 height 19
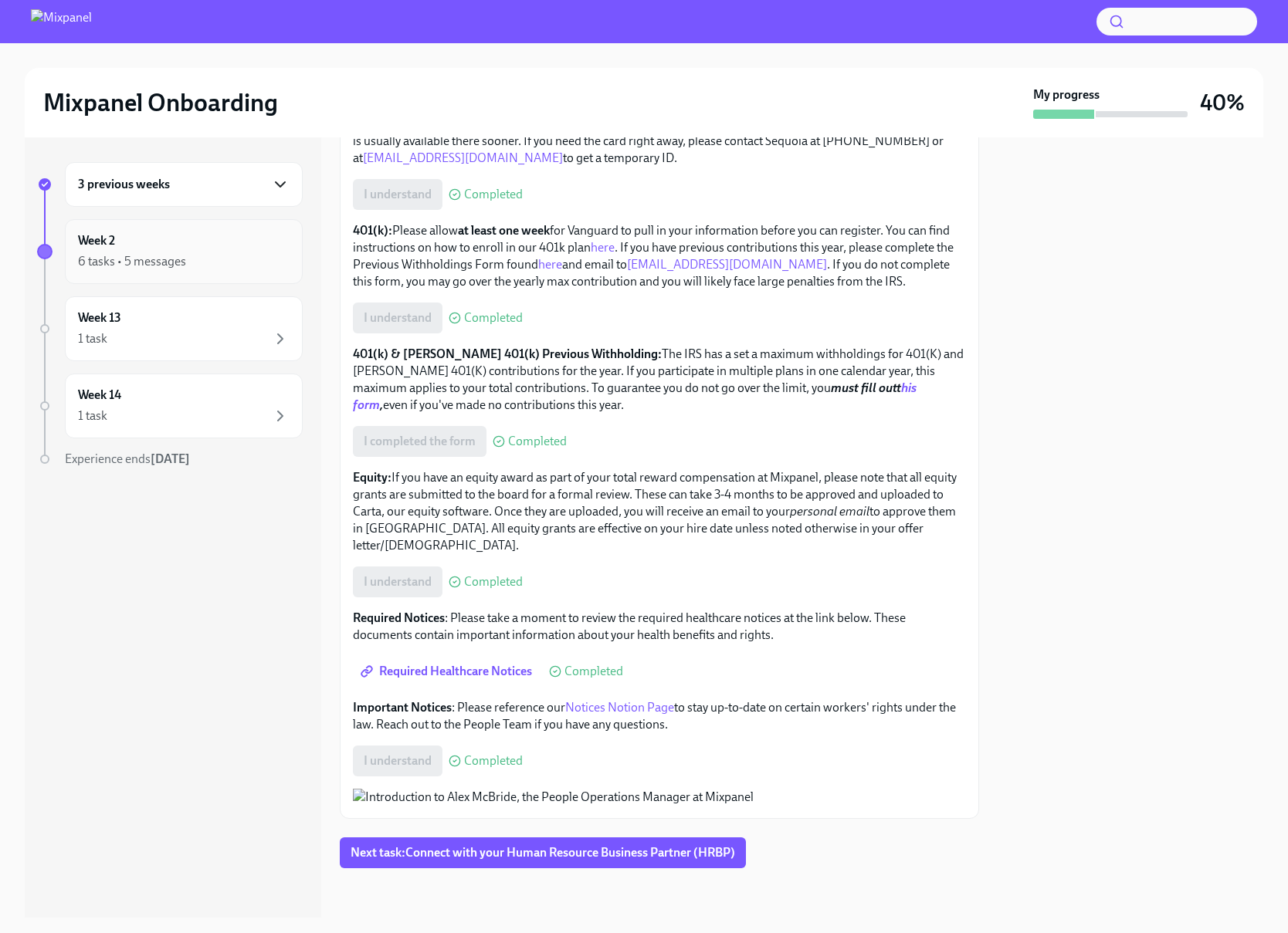
click at [240, 266] on div "6 tasks • 5 messages" at bounding box center [184, 262] width 212 height 19
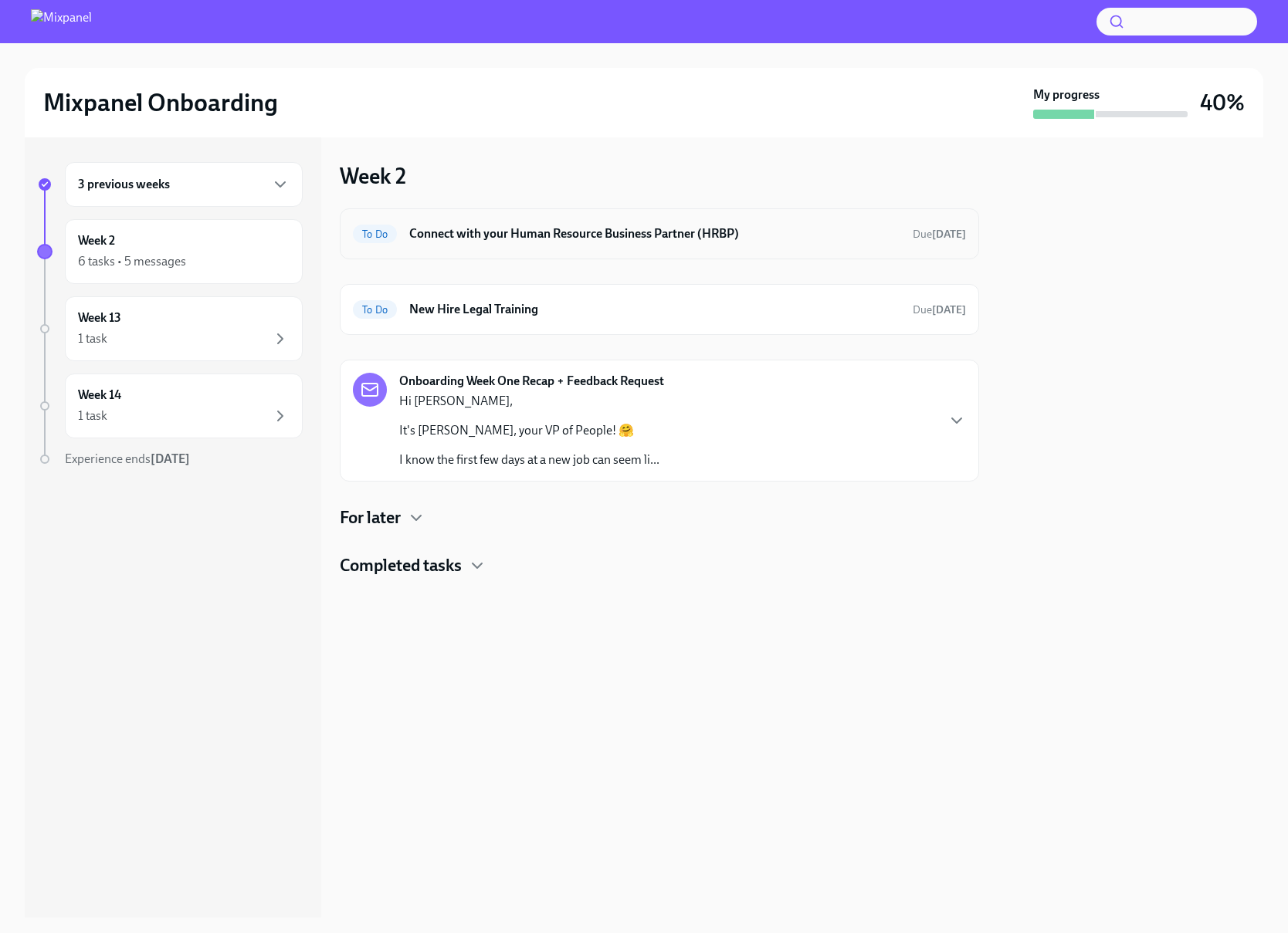
click at [687, 237] on h6 "Connect with your Human Resource Business Partner (HRBP)" at bounding box center [655, 234] width 491 height 17
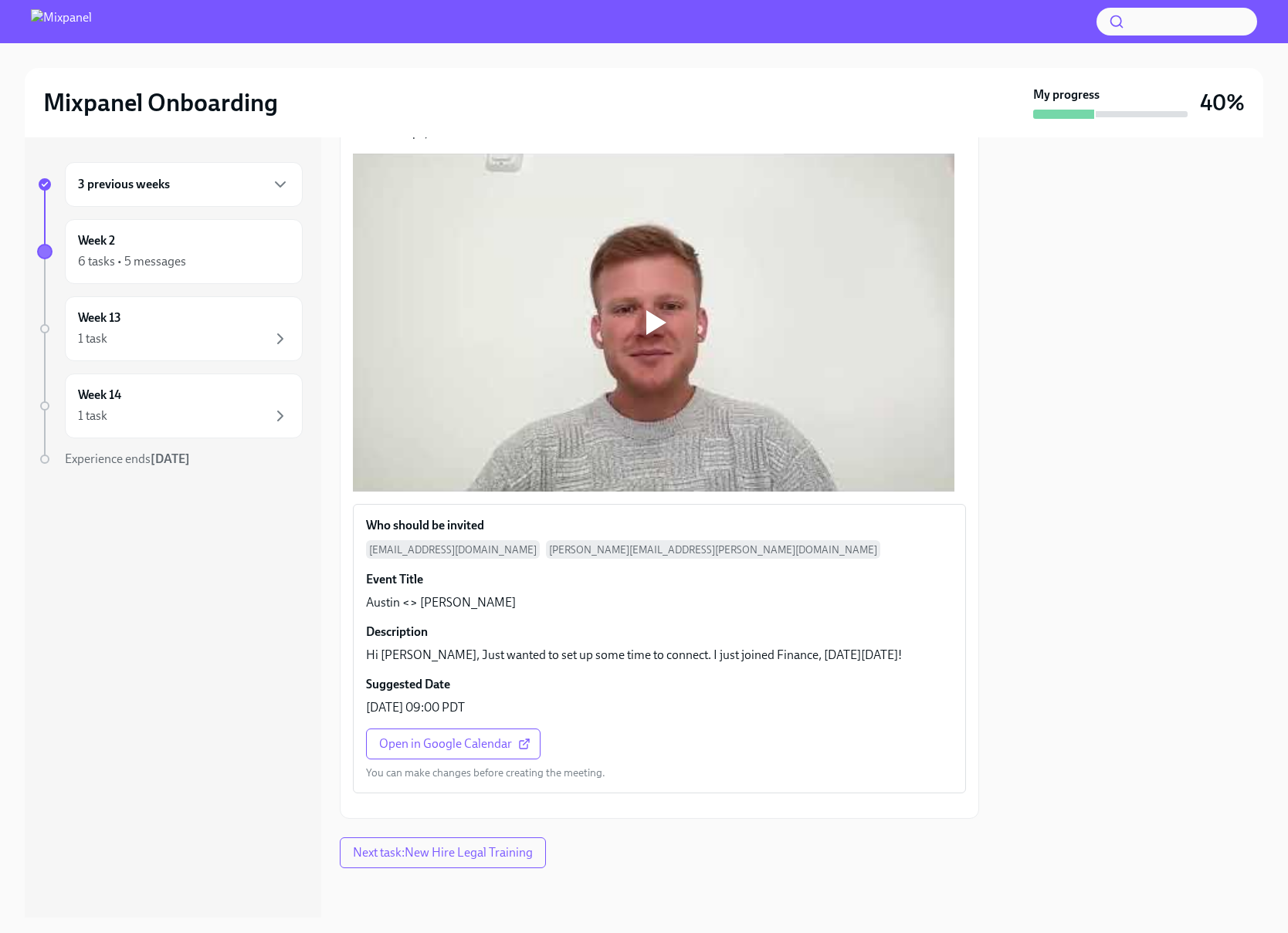
scroll to position [351, 0]
click at [493, 736] on span "Open in Google Calendar" at bounding box center [453, 744] width 148 height 16
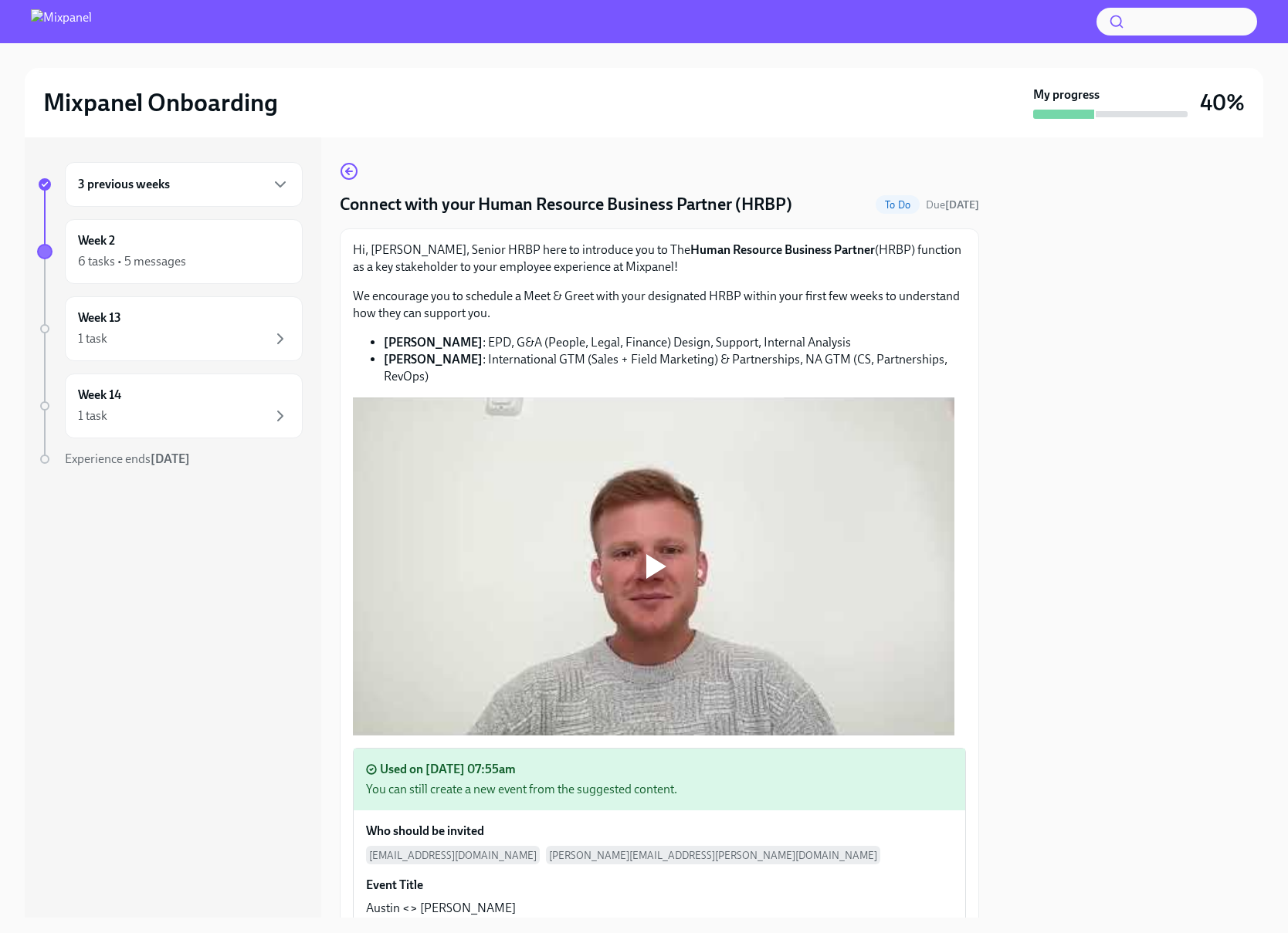
scroll to position [460, 0]
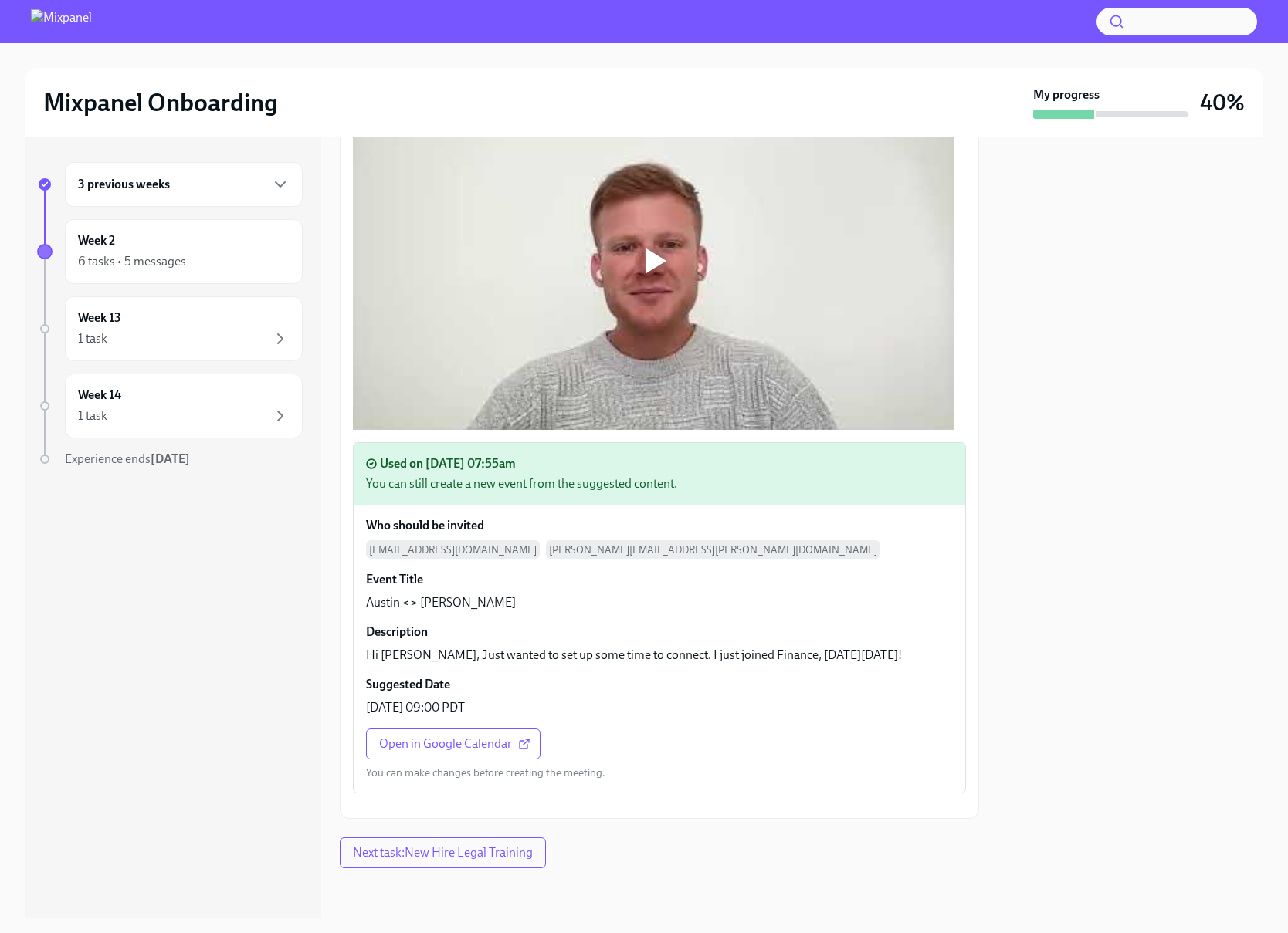
click at [494, 850] on span "Next task : New Hire Legal Training" at bounding box center [443, 853] width 180 height 16
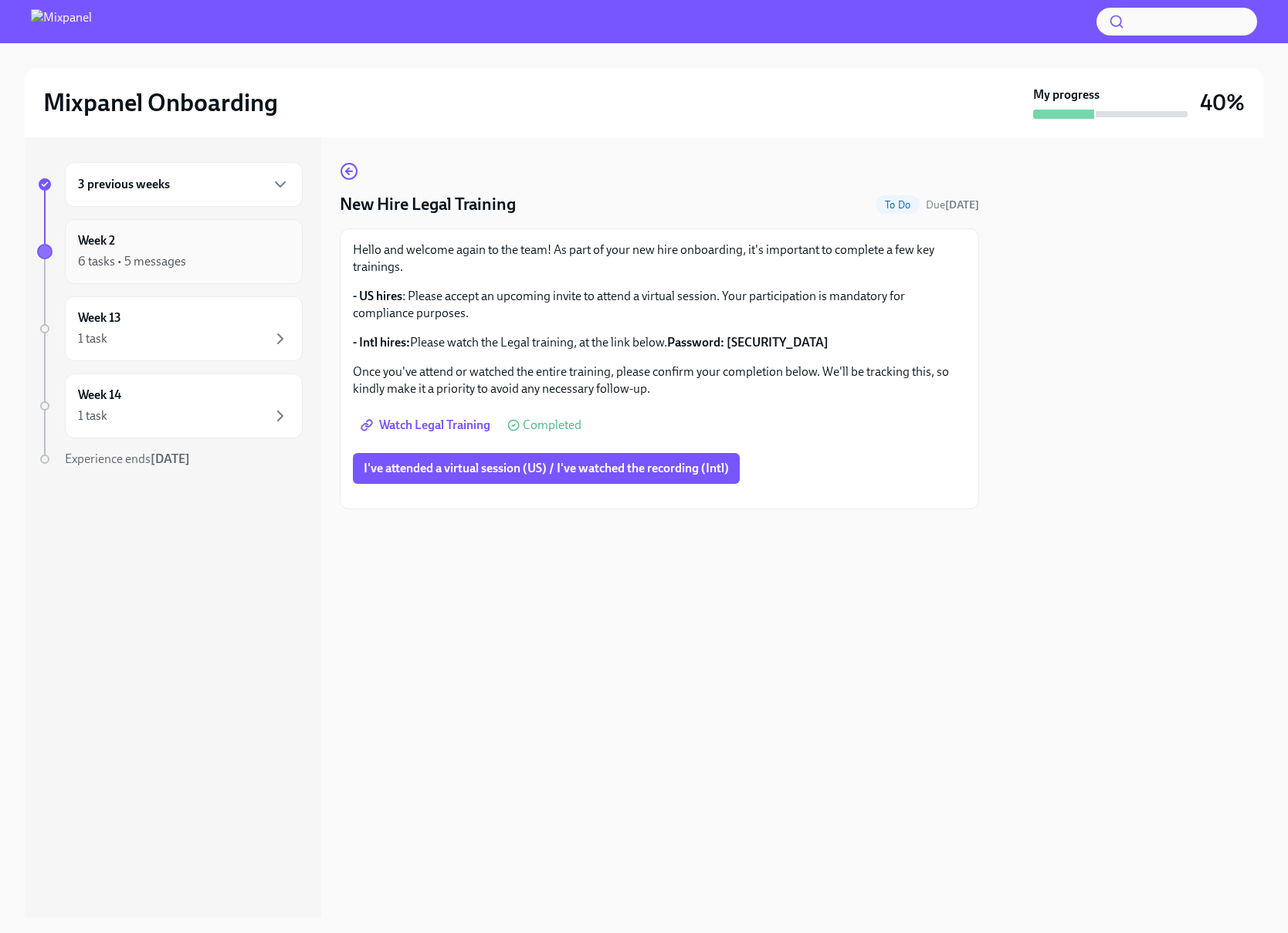
click at [205, 268] on div "6 tasks • 5 messages" at bounding box center [184, 262] width 212 height 19
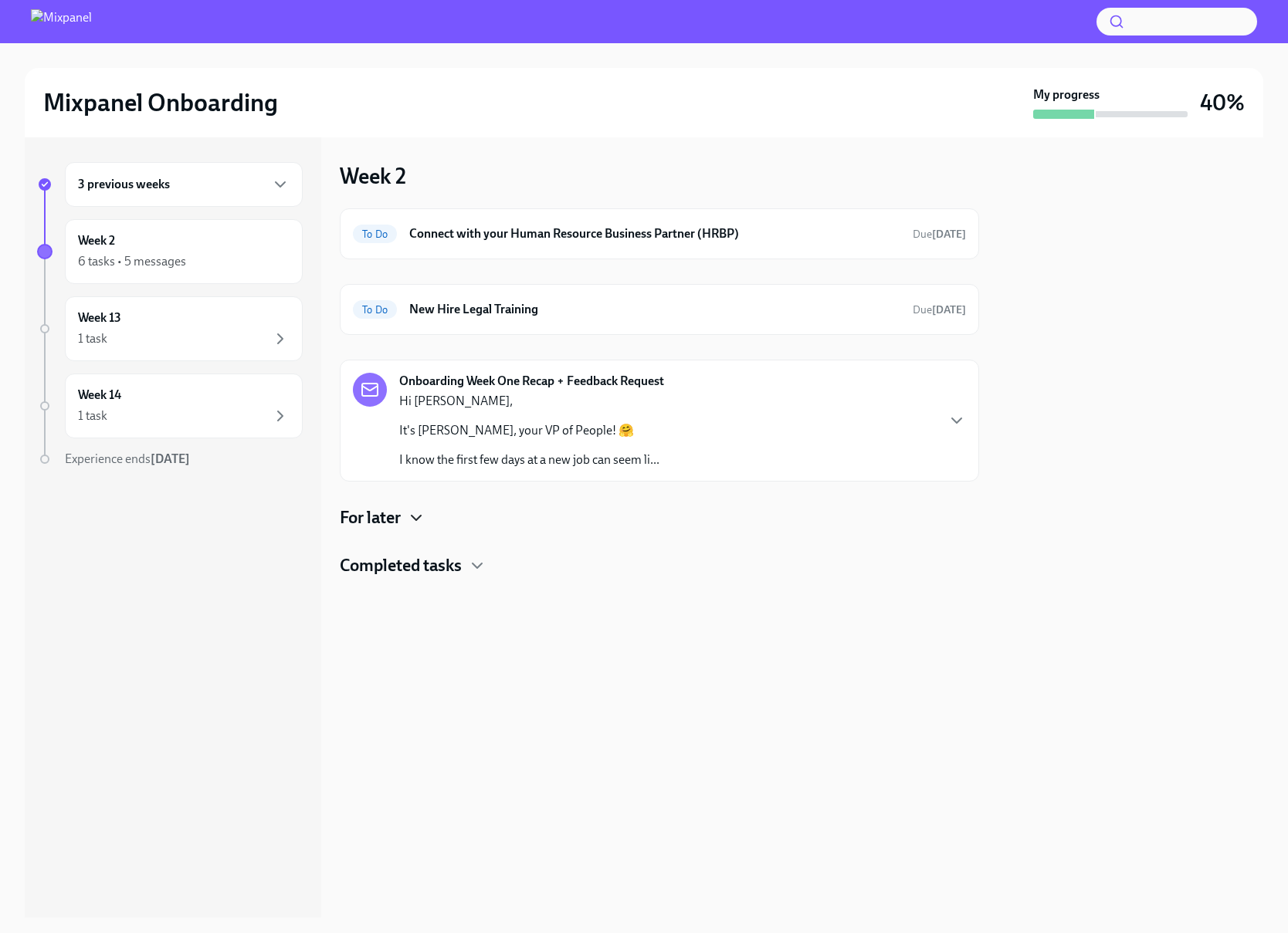
click at [419, 516] on icon "button" at bounding box center [416, 518] width 19 height 19
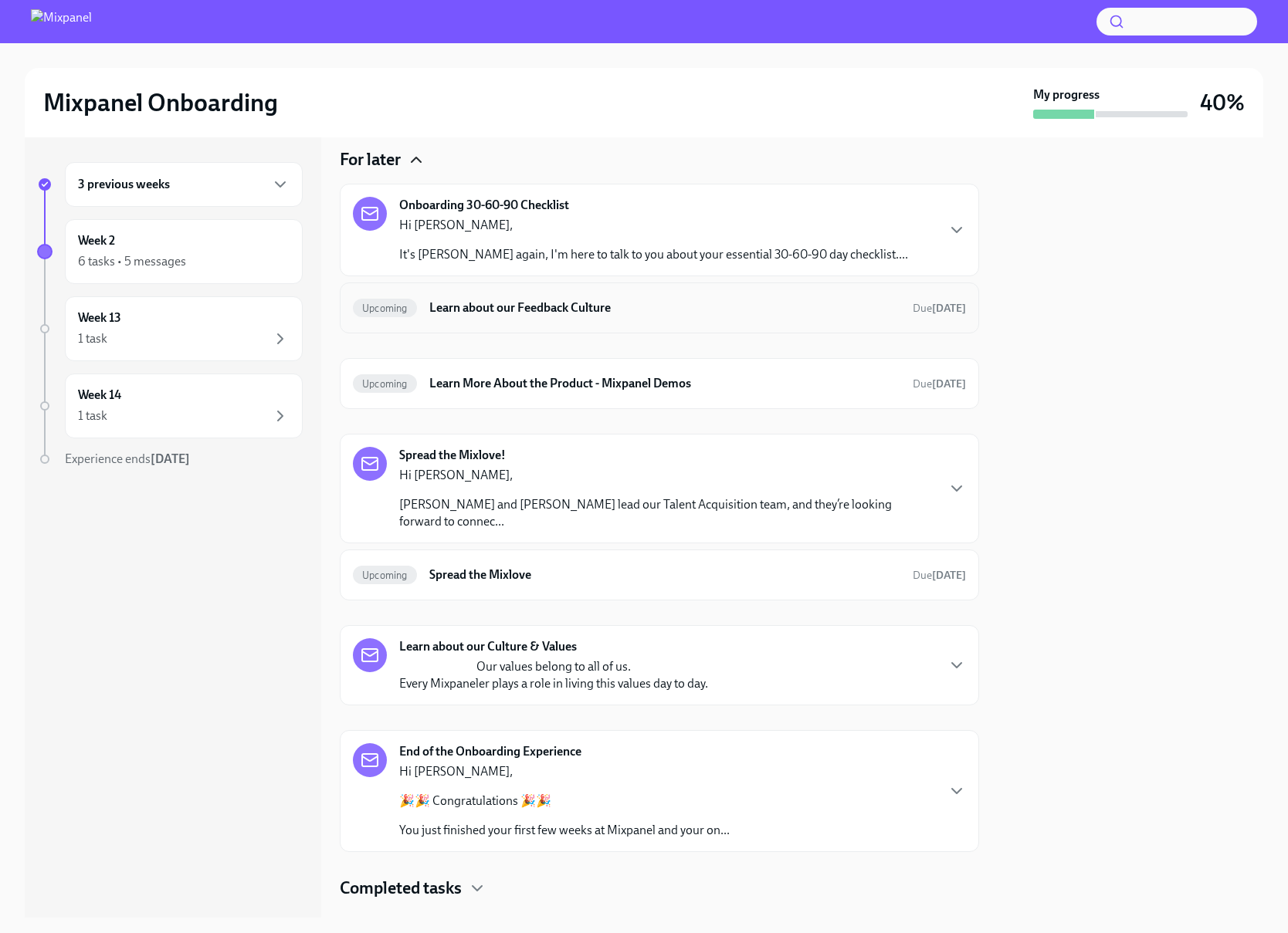
scroll to position [373, 0]
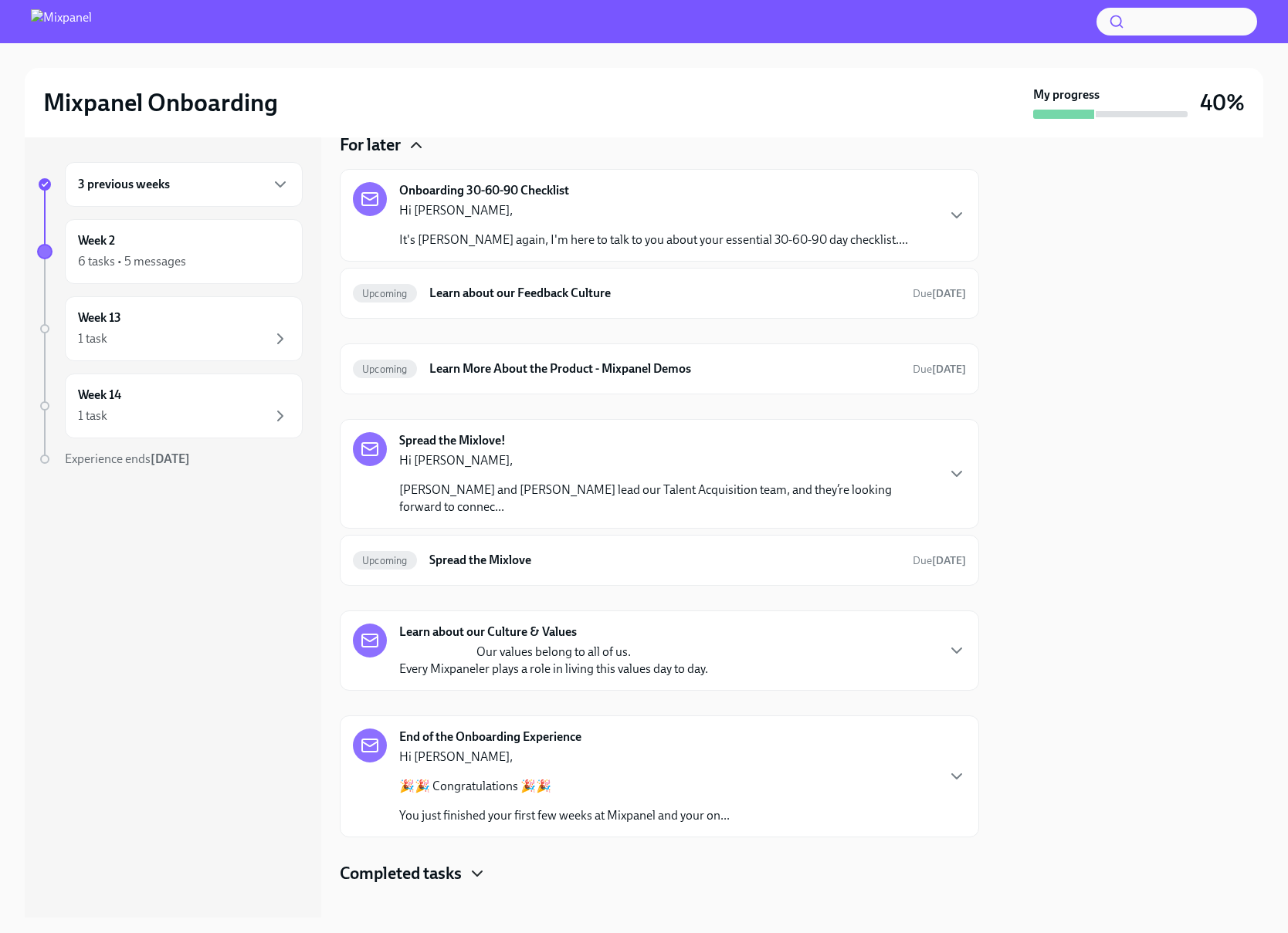
click at [478, 864] on icon "button" at bounding box center [478, 874] width 19 height 19
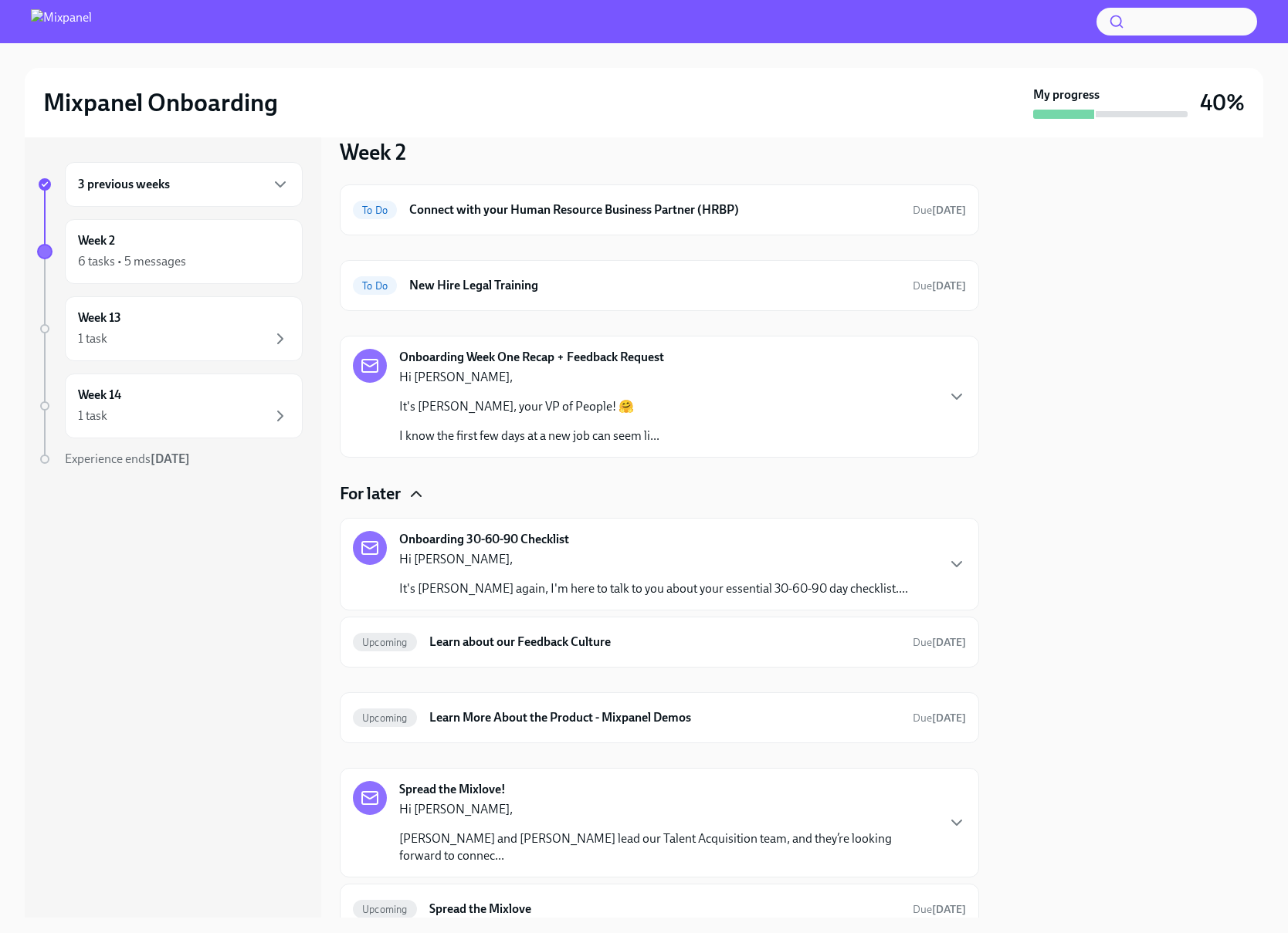
scroll to position [0, 0]
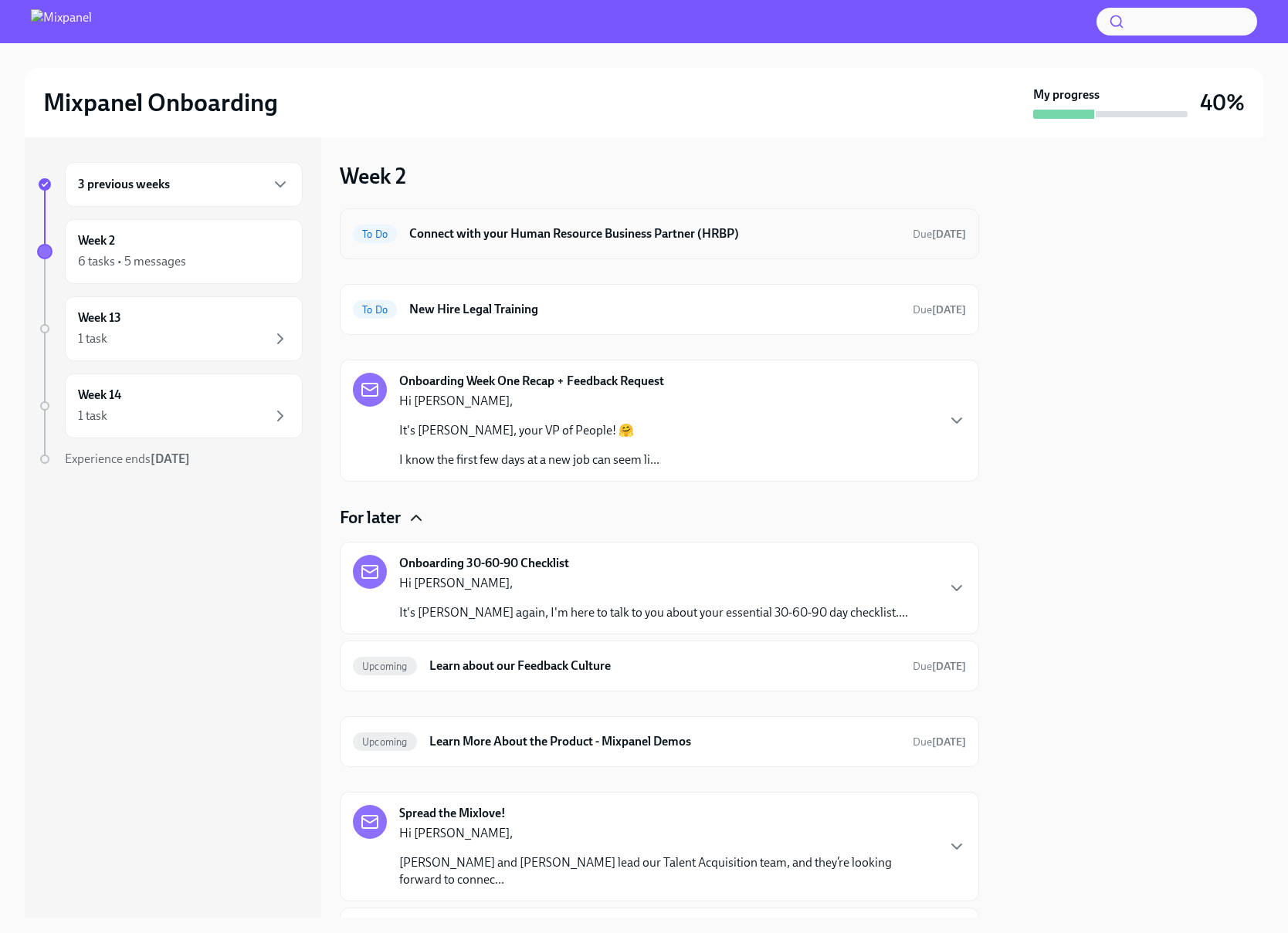
click at [501, 233] on h6 "Connect with your Human Resource Business Partner (HRBP)" at bounding box center [655, 234] width 491 height 17
